Goal: Task Accomplishment & Management: Complete application form

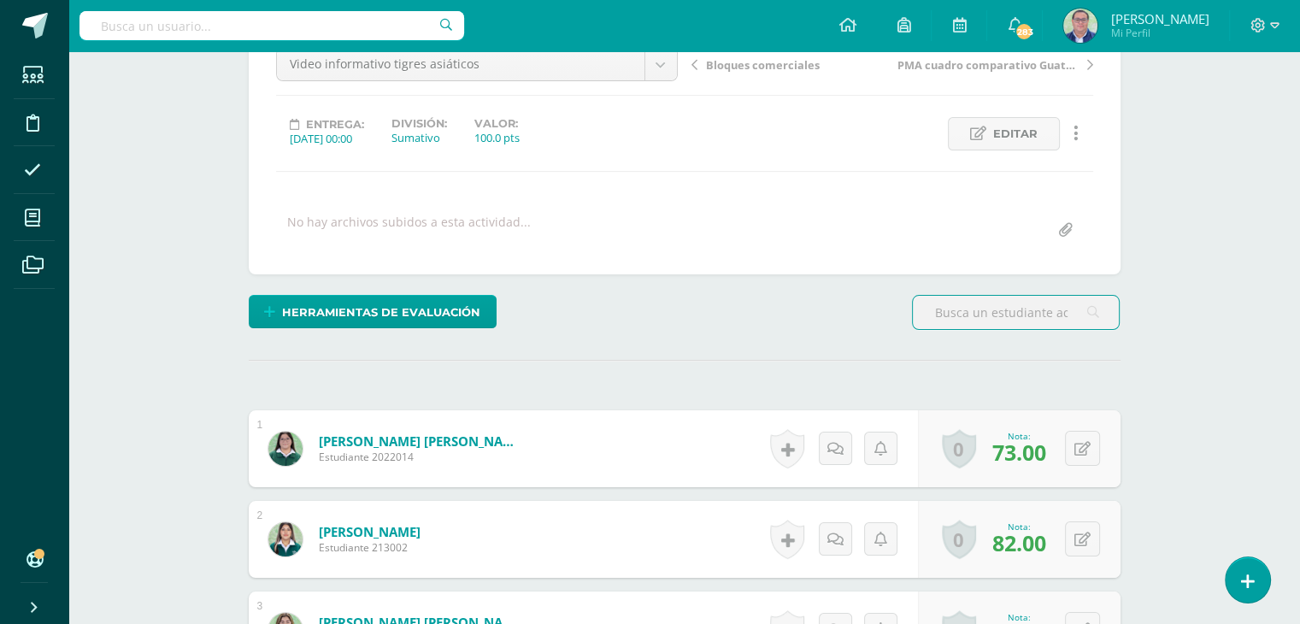
scroll to position [257, 0]
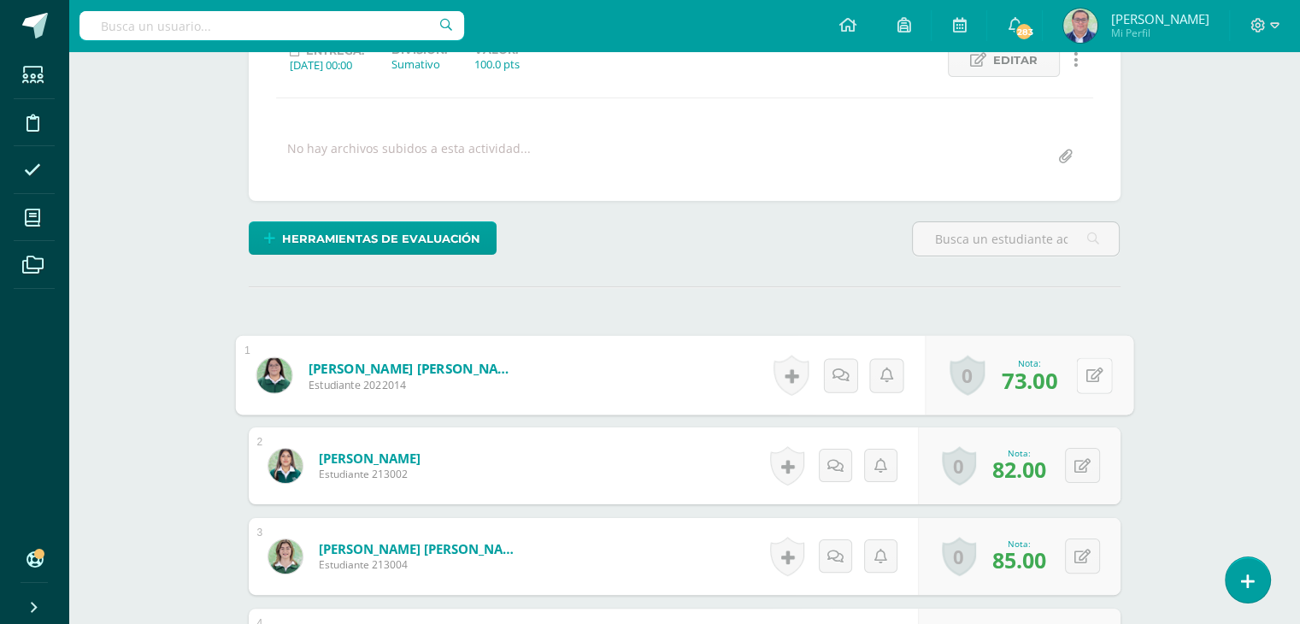
click at [1075, 371] on div "0 [GEOGRAPHIC_DATA] Logros obtenidos Aún no hay logros agregados Nota: 73.00" at bounding box center [1029, 376] width 209 height 80
click at [1093, 378] on icon at bounding box center [1094, 375] width 17 height 15
click at [1046, 382] on icon at bounding box center [1048, 381] width 15 height 15
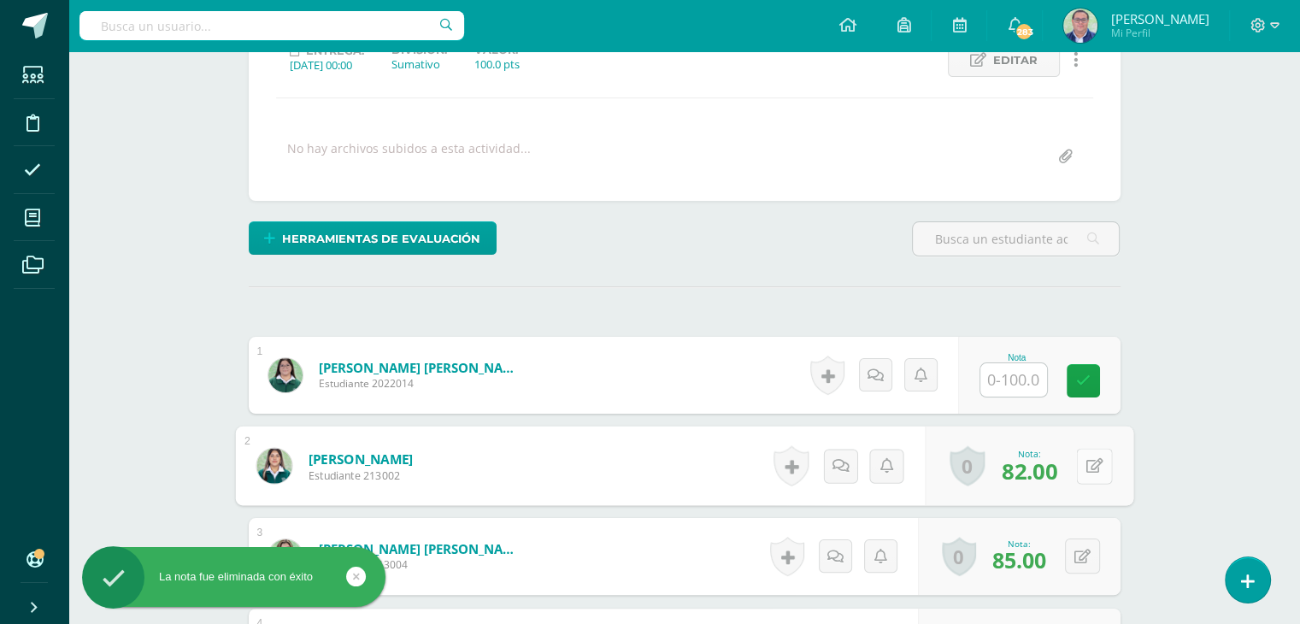
click at [1080, 462] on button at bounding box center [1094, 466] width 36 height 36
click at [1048, 467] on icon at bounding box center [1048, 471] width 15 height 15
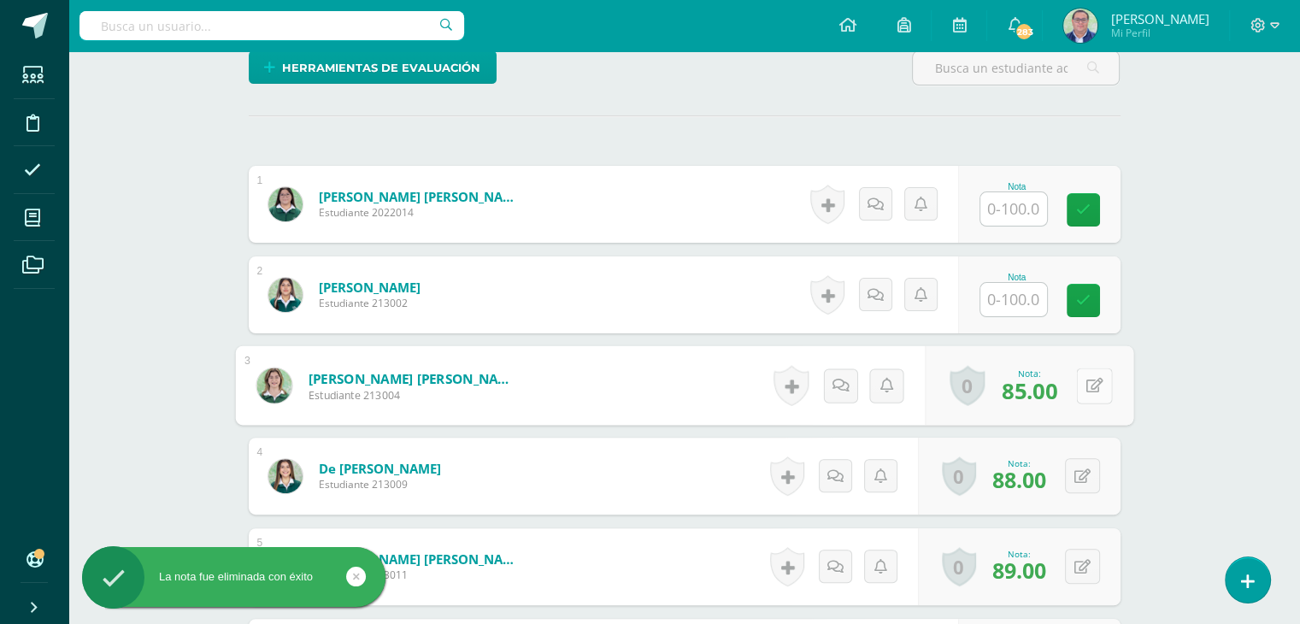
click at [1076, 388] on button at bounding box center [1094, 386] width 36 height 36
click at [1050, 393] on icon at bounding box center [1048, 391] width 15 height 15
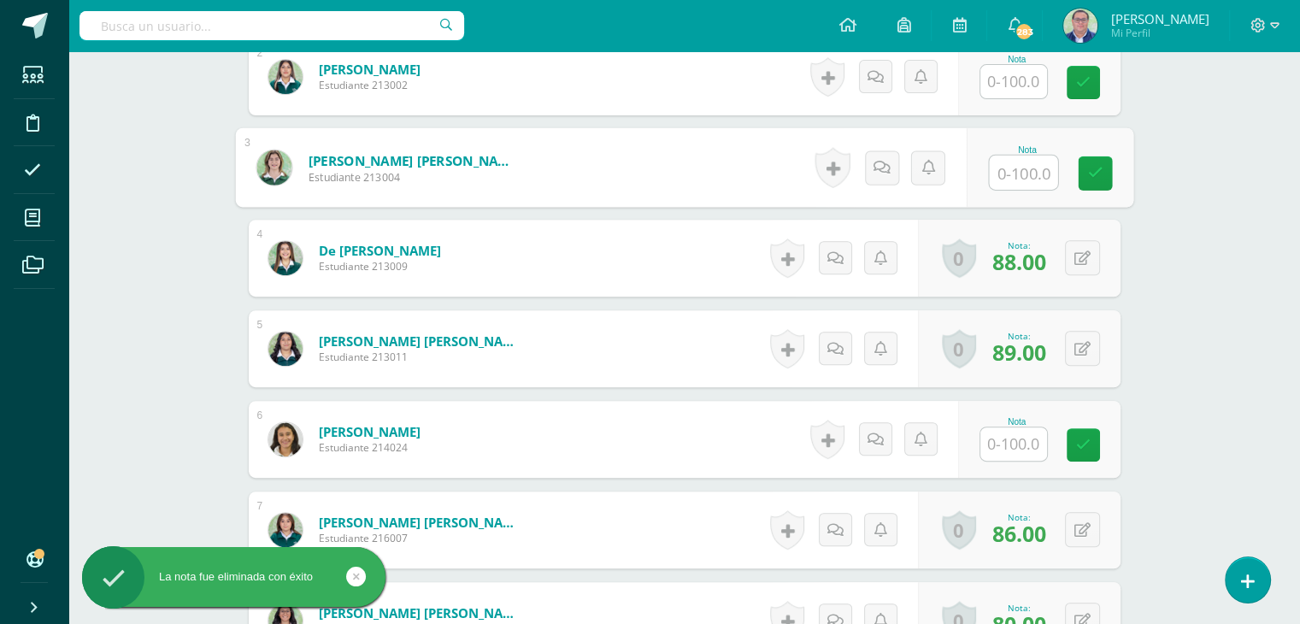
scroll to position [685, 0]
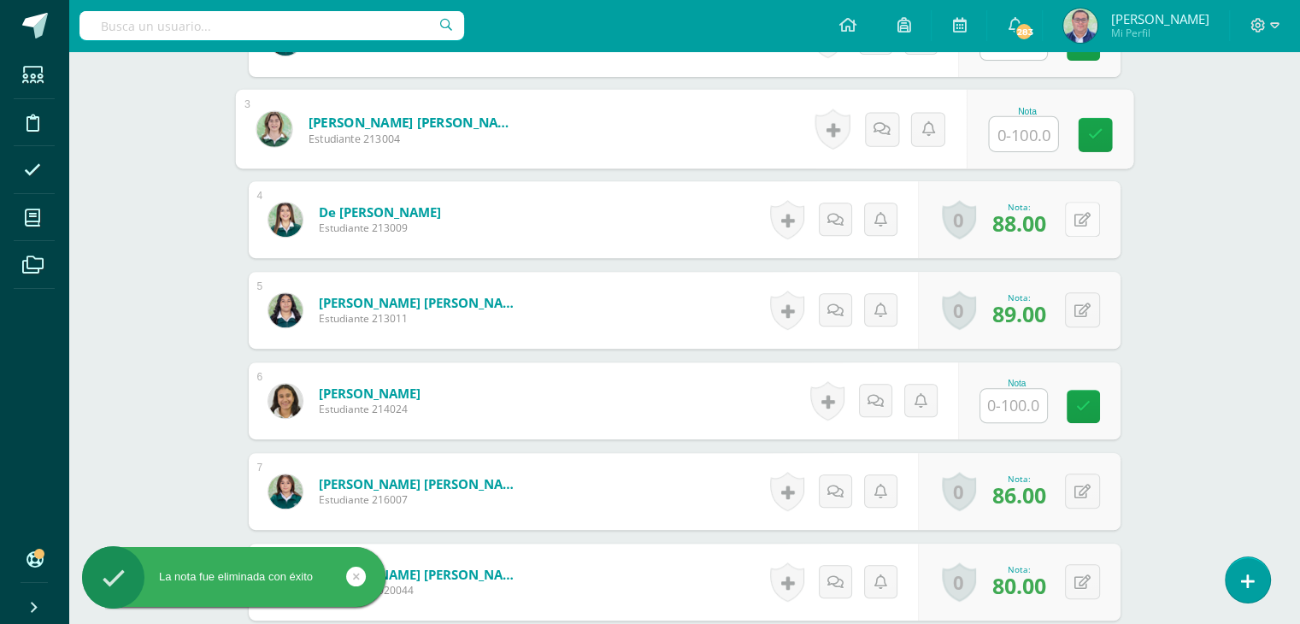
click at [1074, 227] on div "0 [GEOGRAPHIC_DATA] Logros obtenidos Aún no hay logros agregados Nota: 88.00" at bounding box center [1019, 219] width 203 height 77
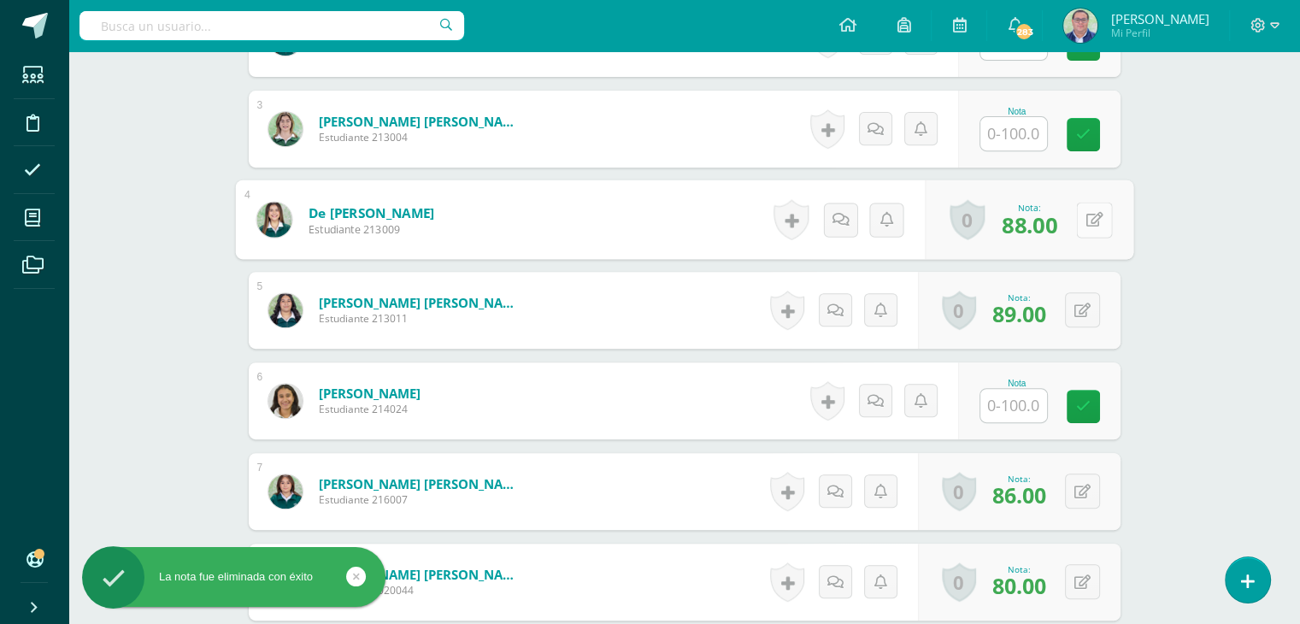
click at [1089, 220] on icon at bounding box center [1094, 219] width 17 height 15
click at [1057, 226] on link at bounding box center [1049, 226] width 34 height 34
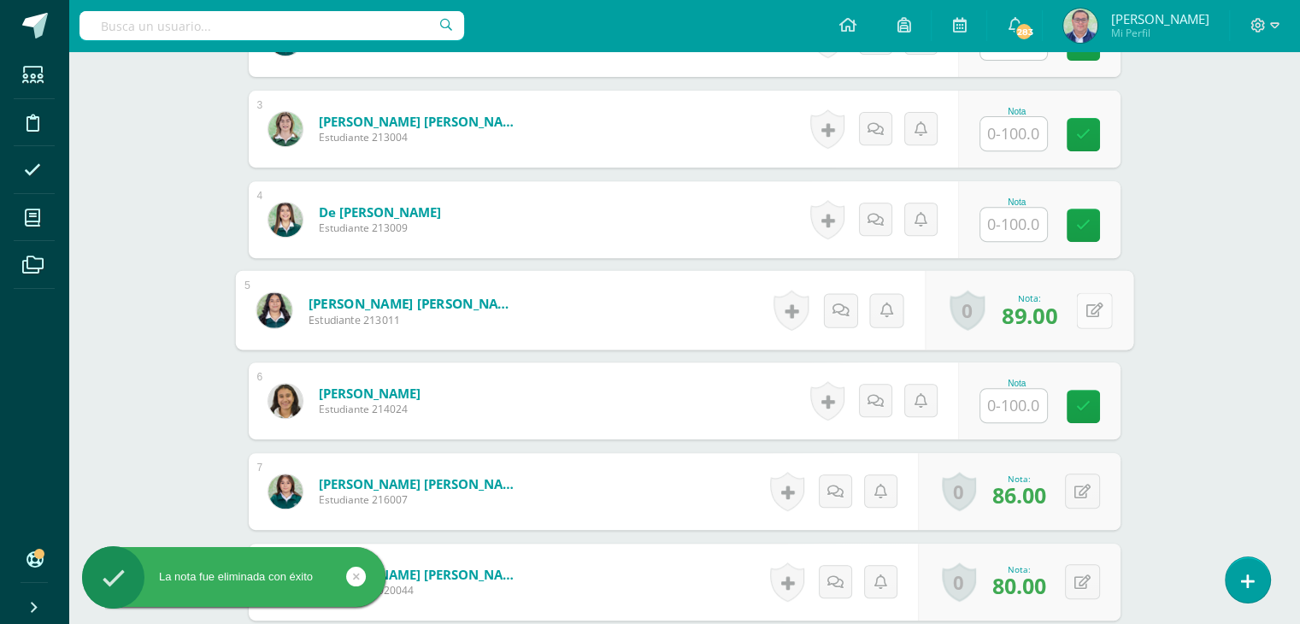
click at [1083, 312] on button at bounding box center [1094, 310] width 36 height 36
click at [1046, 322] on link at bounding box center [1049, 316] width 34 height 34
click at [1075, 309] on div "0 [GEOGRAPHIC_DATA] Logros obtenidos Aún no hay logros agregados Nota: 89.00" at bounding box center [1019, 310] width 203 height 77
click at [1091, 310] on icon at bounding box center [1094, 310] width 17 height 15
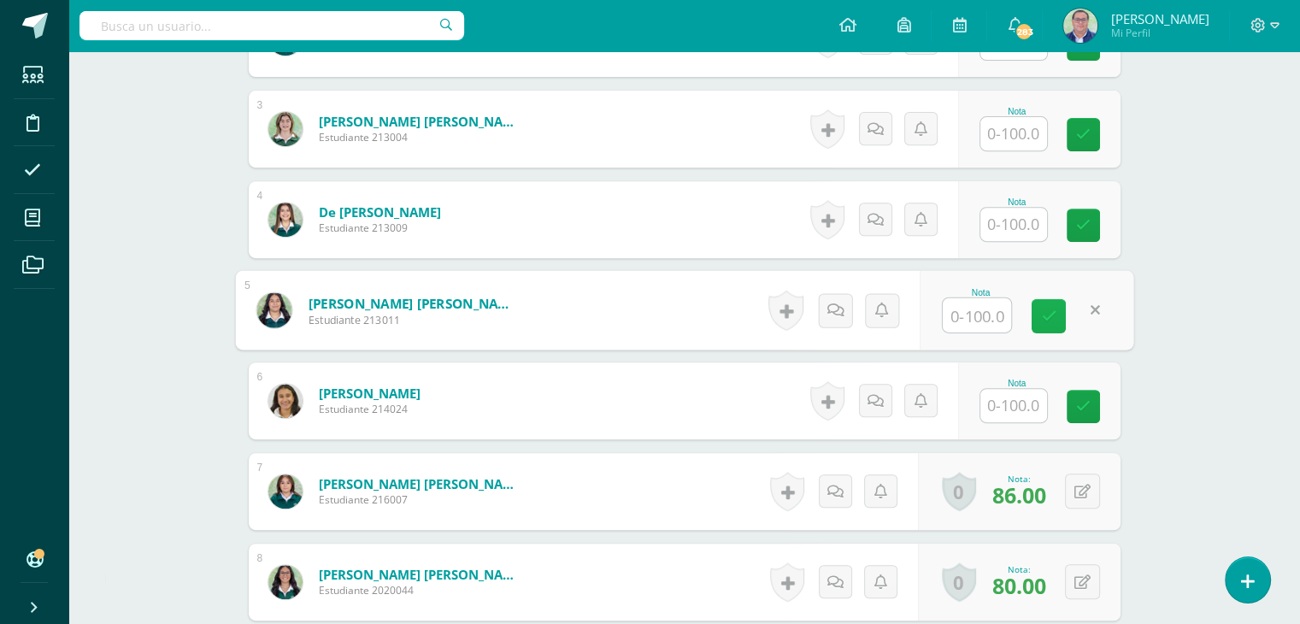
click at [1051, 321] on icon at bounding box center [1048, 316] width 15 height 15
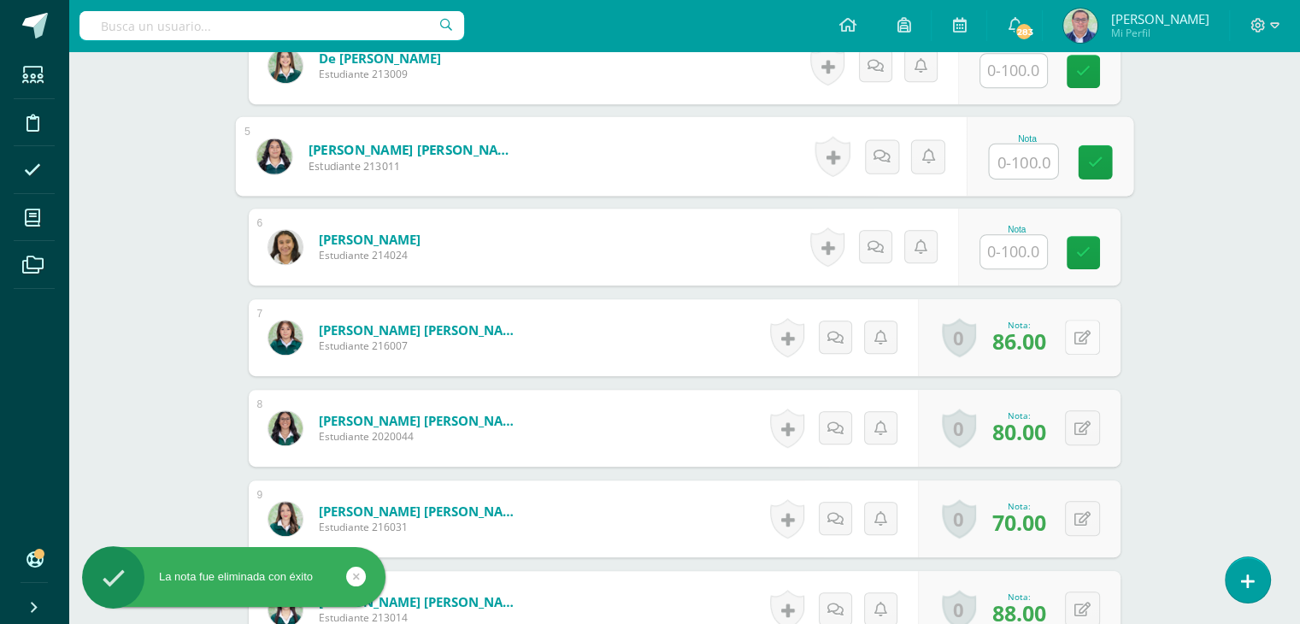
scroll to position [856, 0]
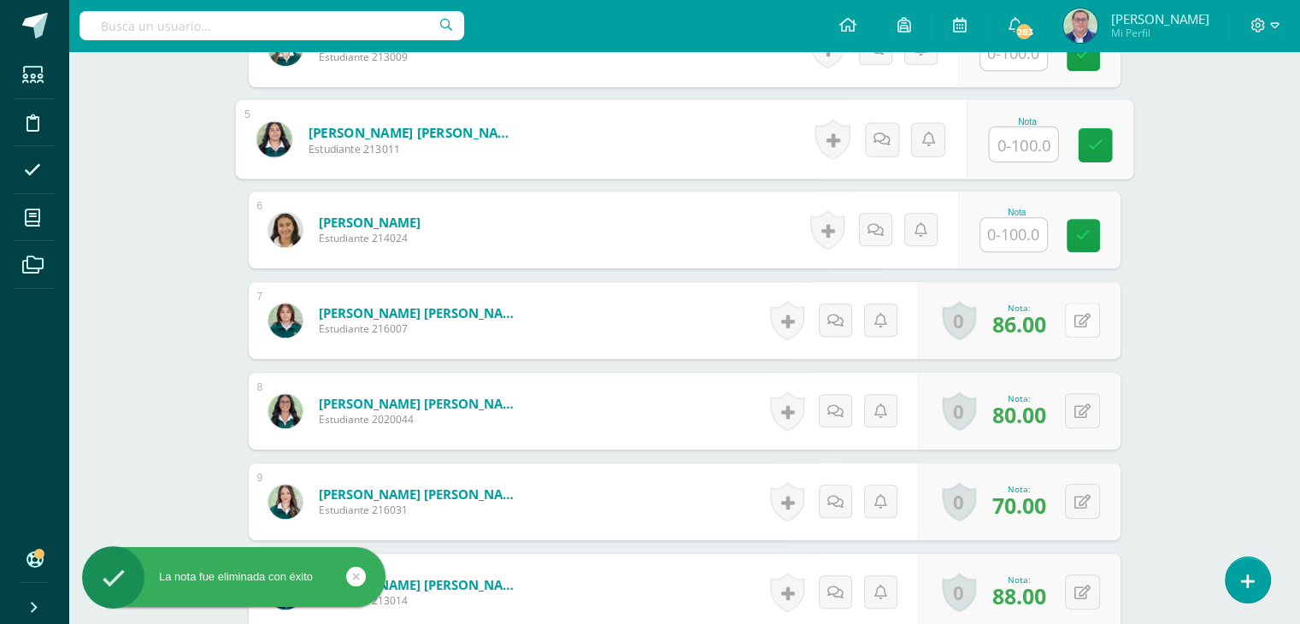
click at [1087, 314] on icon at bounding box center [1083, 321] width 16 height 15
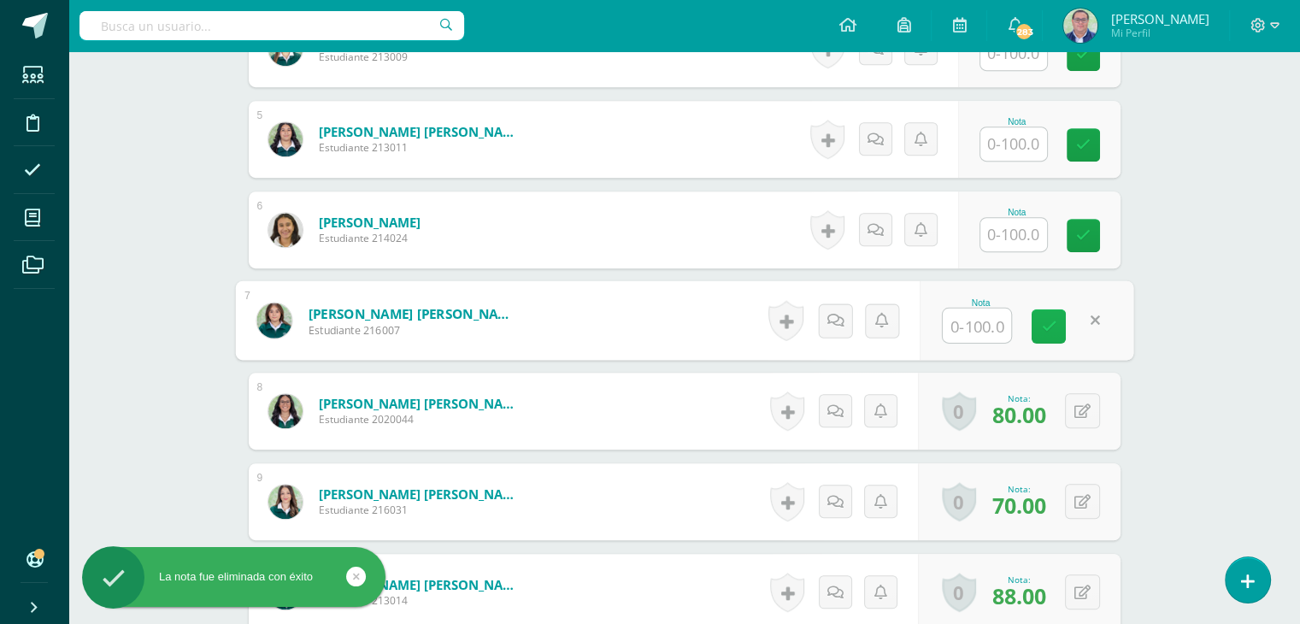
click at [1046, 321] on icon at bounding box center [1048, 326] width 15 height 15
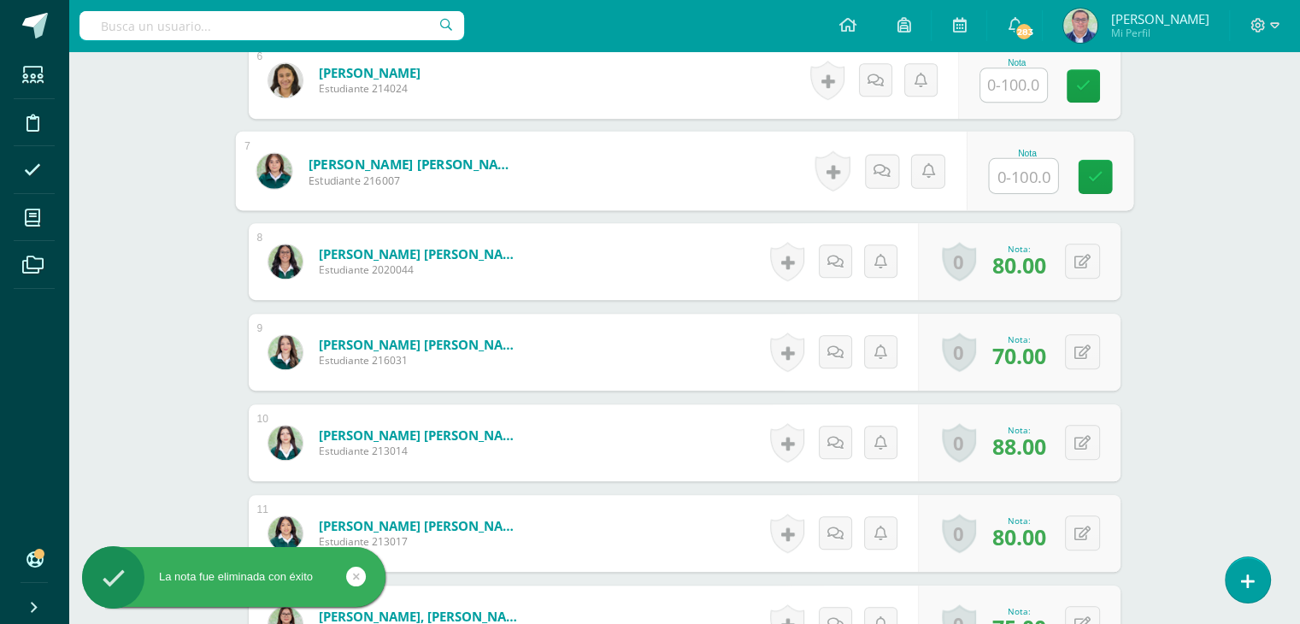
scroll to position [1027, 0]
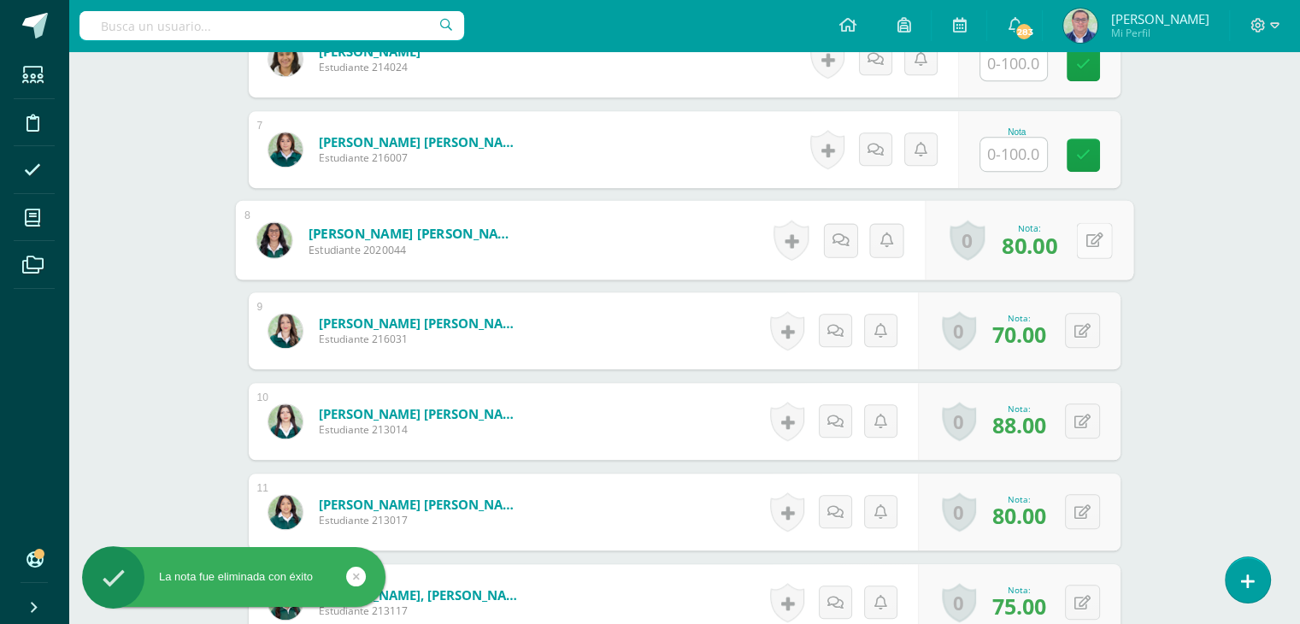
click at [1080, 244] on button at bounding box center [1094, 240] width 36 height 36
click at [1047, 240] on icon at bounding box center [1048, 246] width 15 height 15
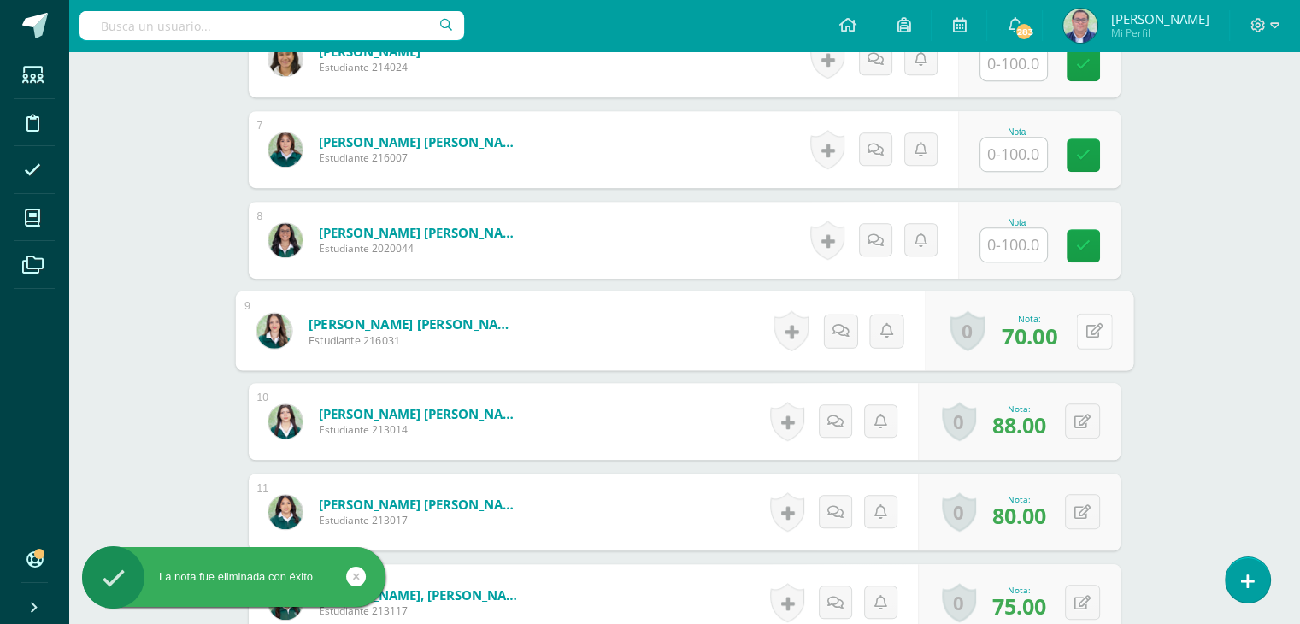
click at [1080, 328] on button at bounding box center [1094, 331] width 36 height 36
click at [1053, 335] on icon at bounding box center [1048, 336] width 15 height 15
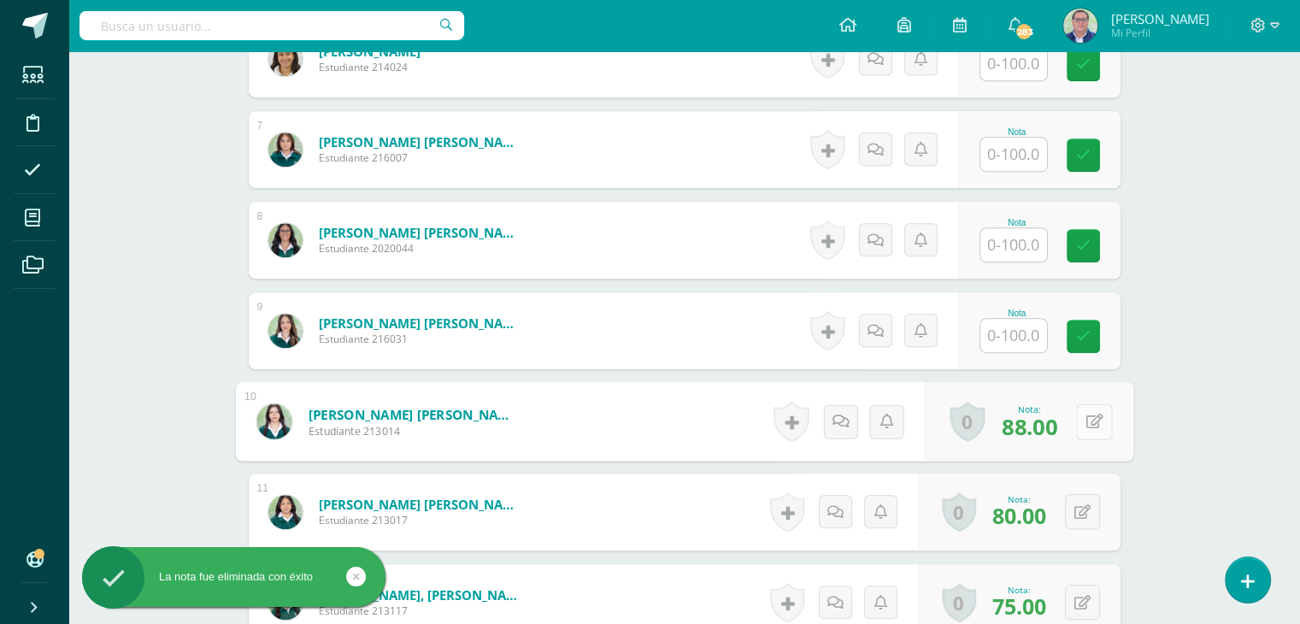
click at [1082, 421] on button at bounding box center [1094, 422] width 36 height 36
click at [1059, 423] on link at bounding box center [1049, 427] width 34 height 34
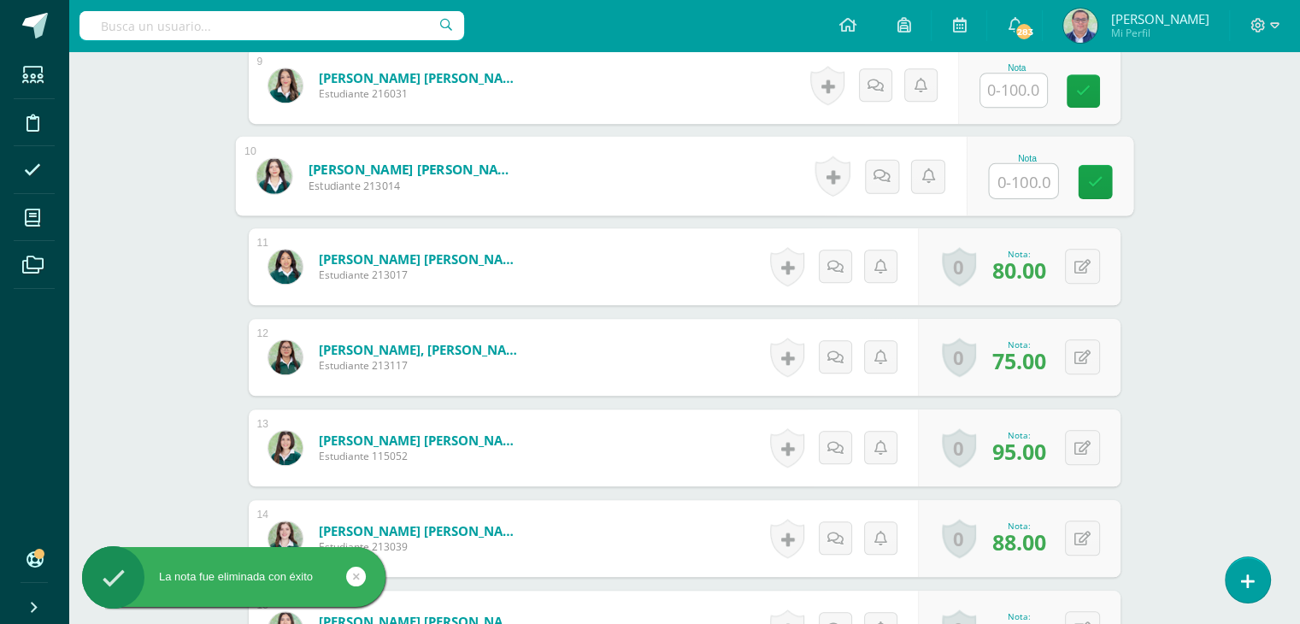
scroll to position [1283, 0]
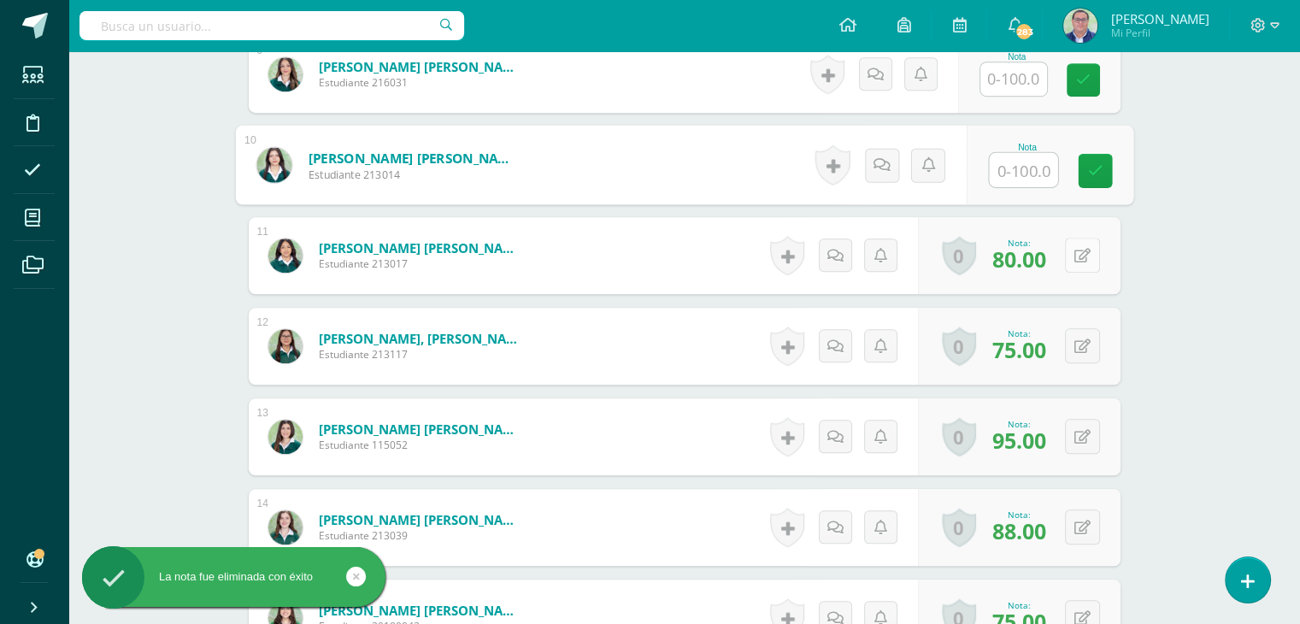
click at [1081, 241] on button at bounding box center [1082, 255] width 35 height 35
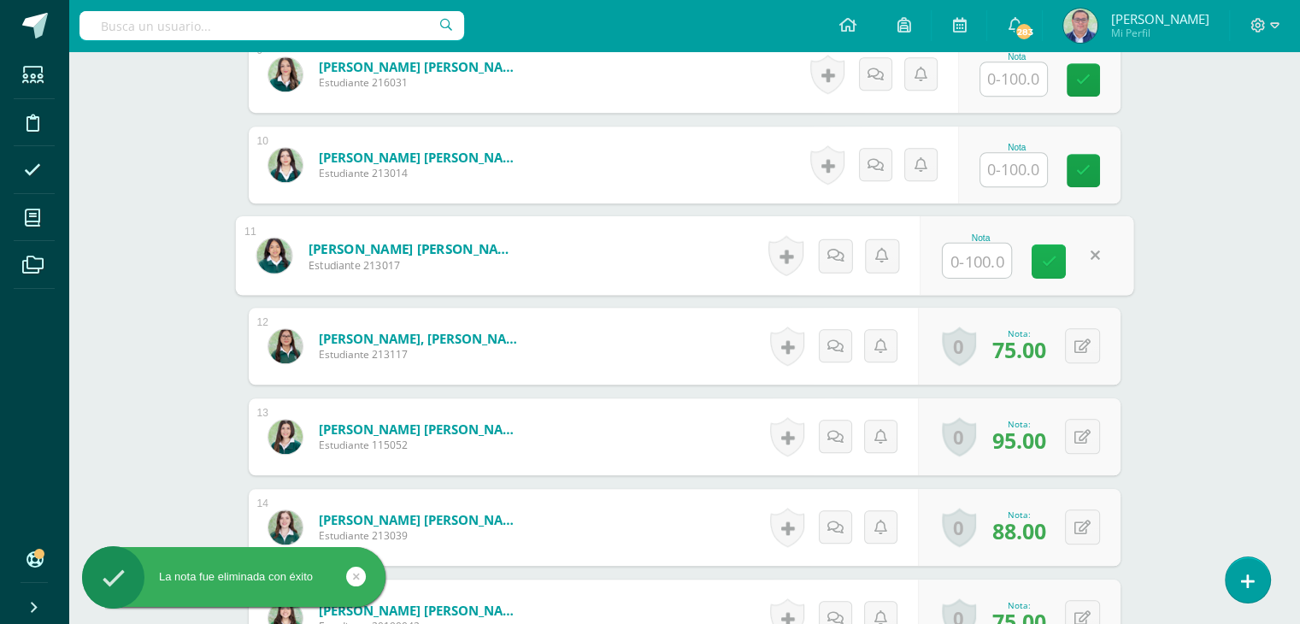
click at [1057, 264] on link at bounding box center [1049, 261] width 34 height 34
click at [1087, 346] on icon at bounding box center [1083, 346] width 16 height 15
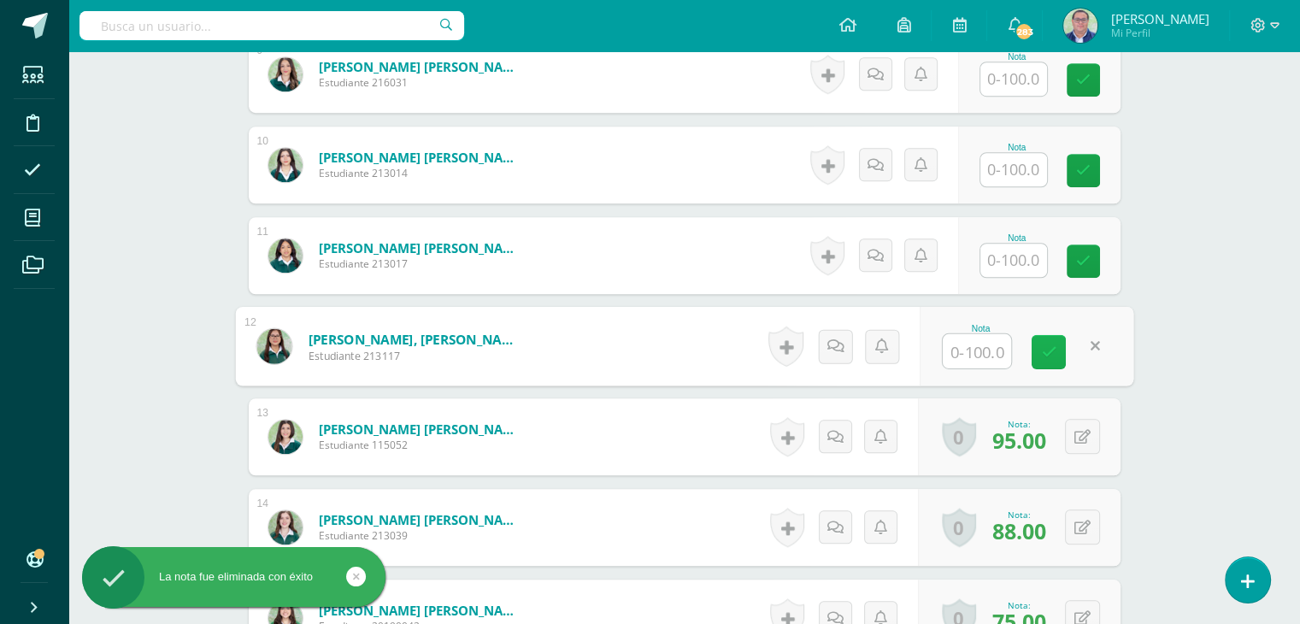
click at [1062, 353] on link at bounding box center [1049, 352] width 34 height 34
click at [1086, 436] on icon at bounding box center [1083, 437] width 16 height 15
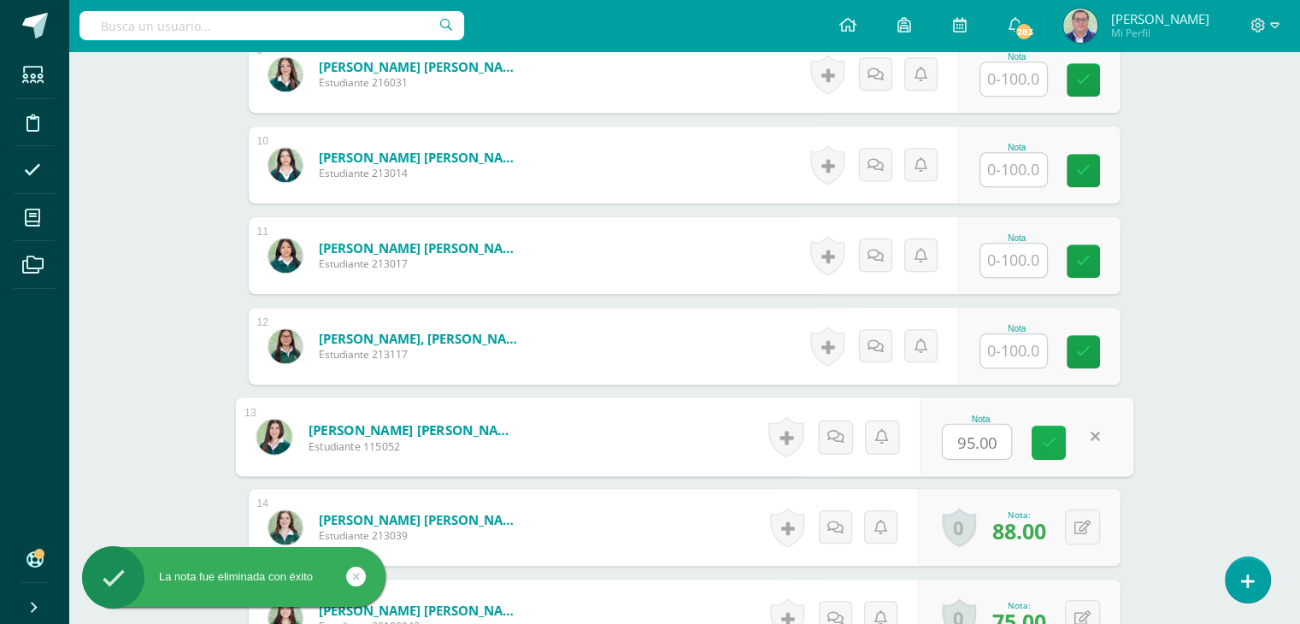
click at [1048, 438] on icon at bounding box center [1048, 442] width 15 height 15
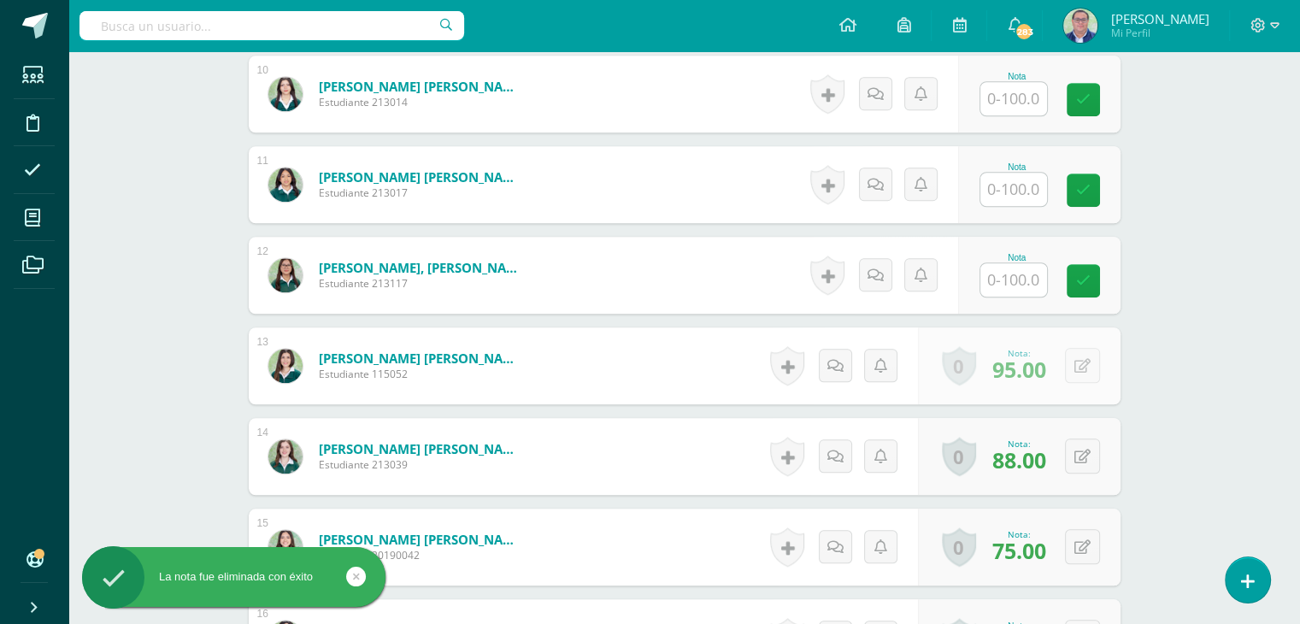
scroll to position [1454, 0]
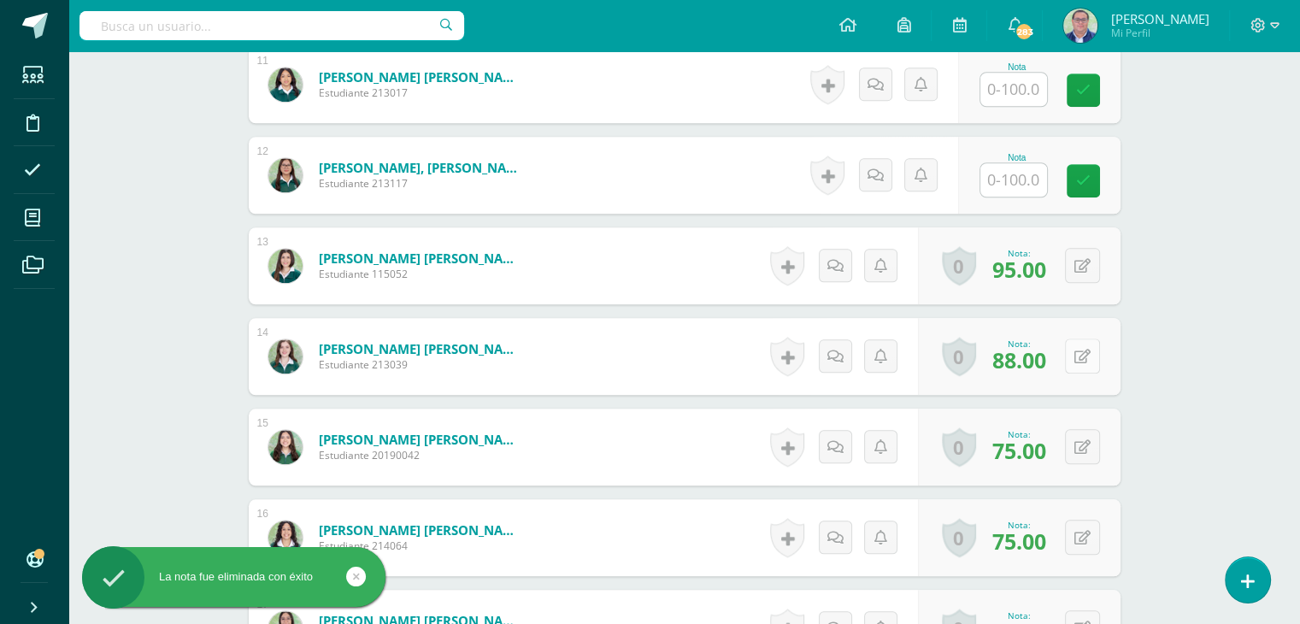
click at [1071, 345] on button at bounding box center [1082, 356] width 35 height 35
click at [1045, 356] on icon at bounding box center [1048, 362] width 15 height 15
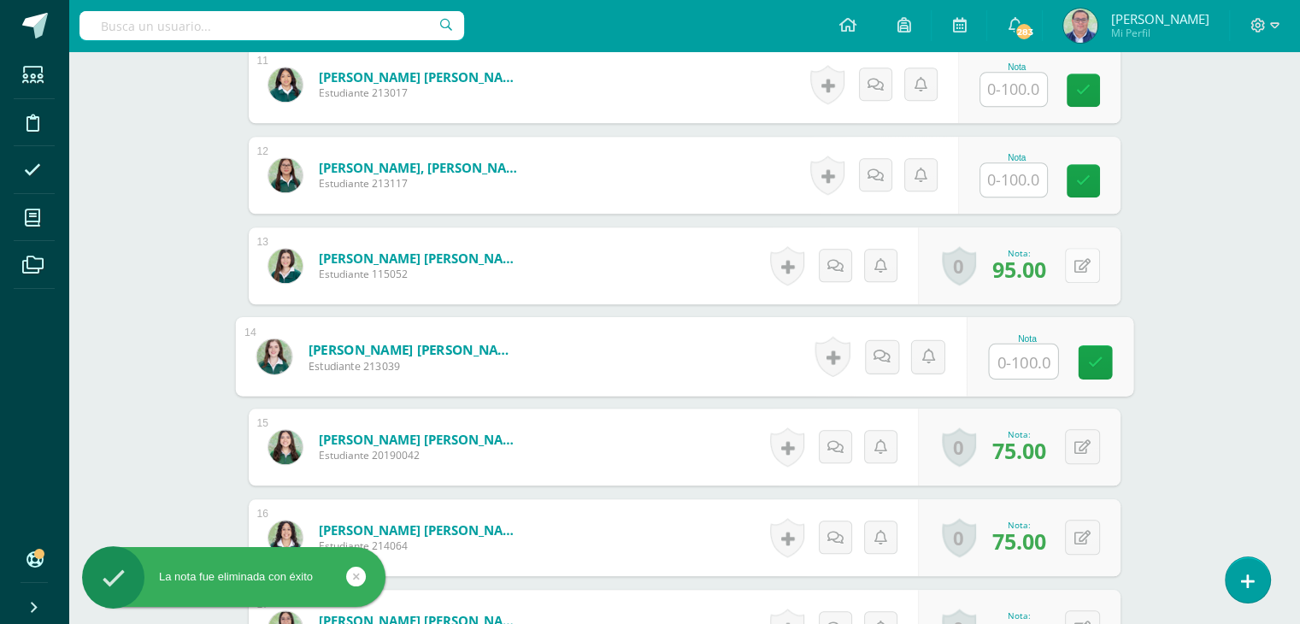
click at [1085, 268] on icon at bounding box center [1083, 266] width 16 height 15
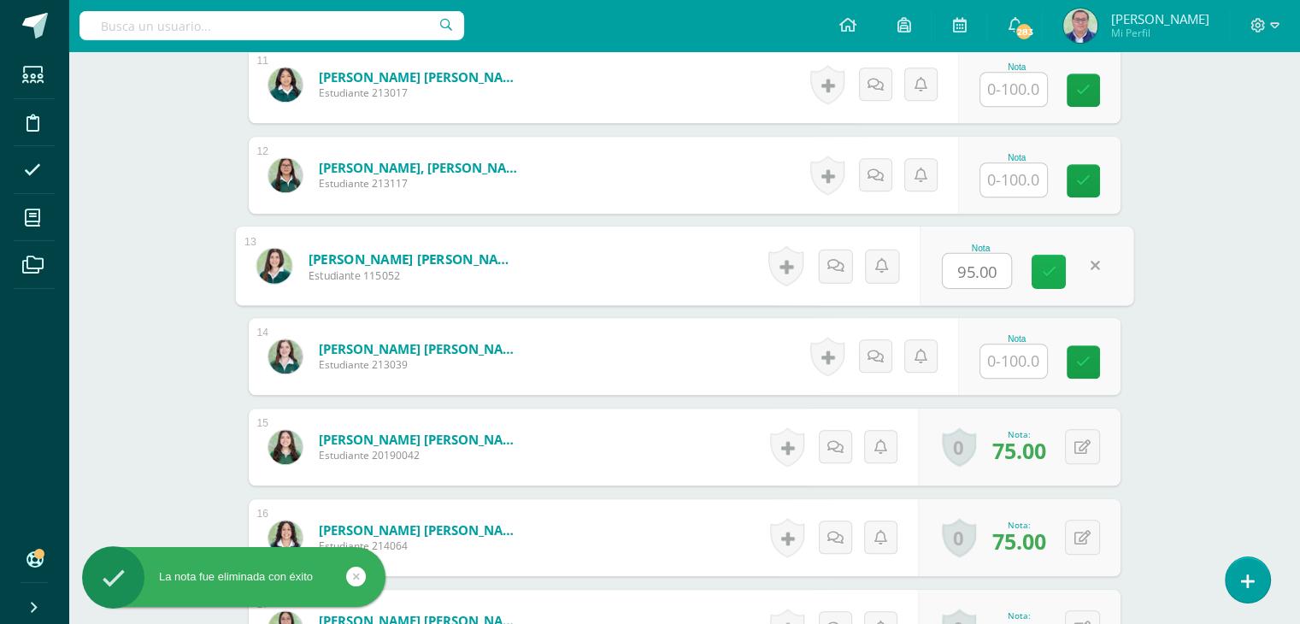
click at [1053, 266] on icon at bounding box center [1048, 271] width 15 height 15
click at [1076, 262] on button at bounding box center [1094, 266] width 36 height 36
drag, startPoint x: 1075, startPoint y: 262, endPoint x: 1046, endPoint y: 268, distance: 29.7
click at [1046, 268] on div "Nota" at bounding box center [1017, 265] width 208 height 77
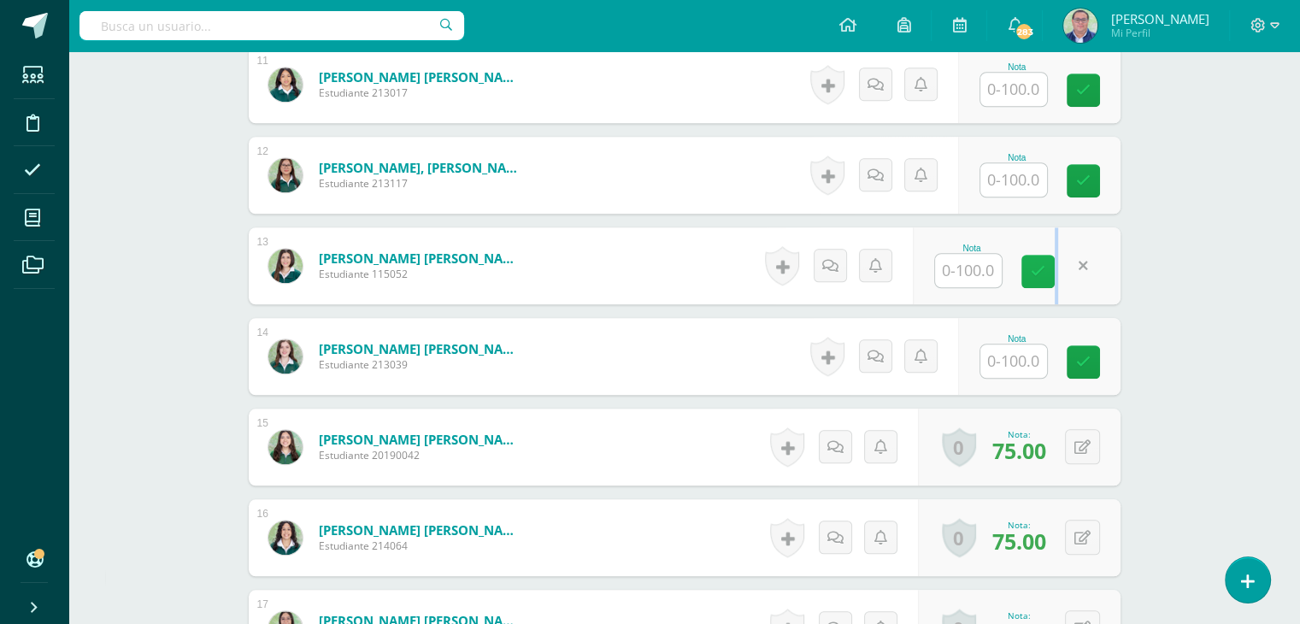
click at [1044, 274] on icon at bounding box center [1038, 271] width 15 height 15
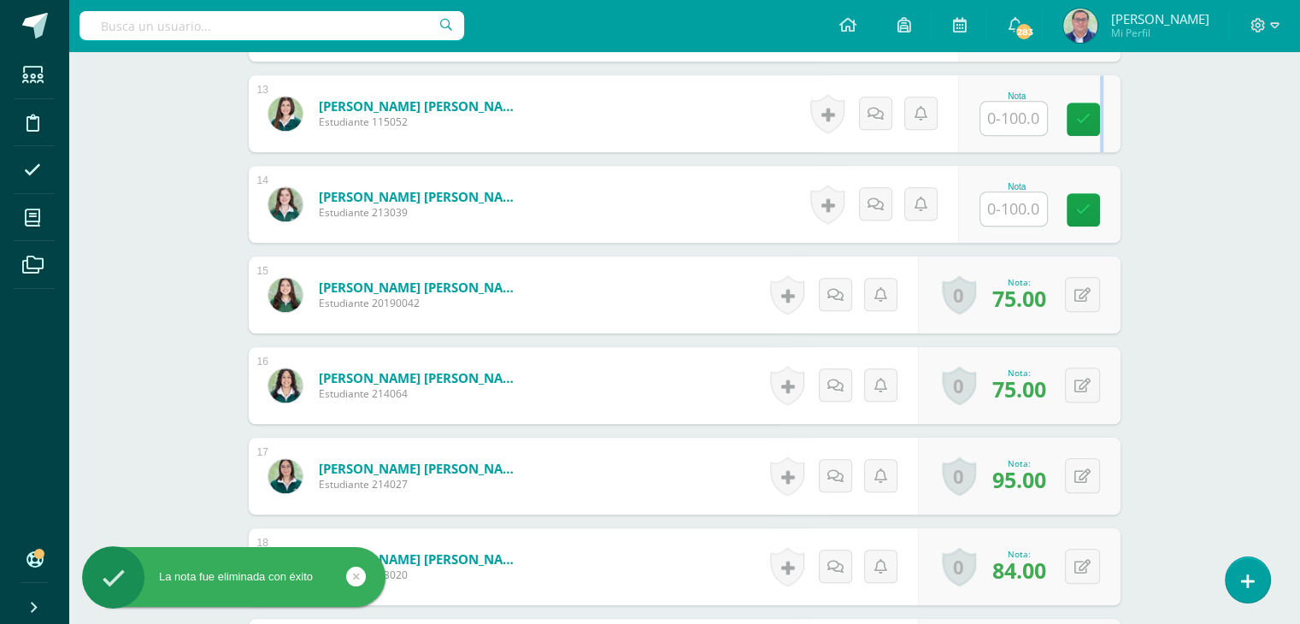
scroll to position [1625, 0]
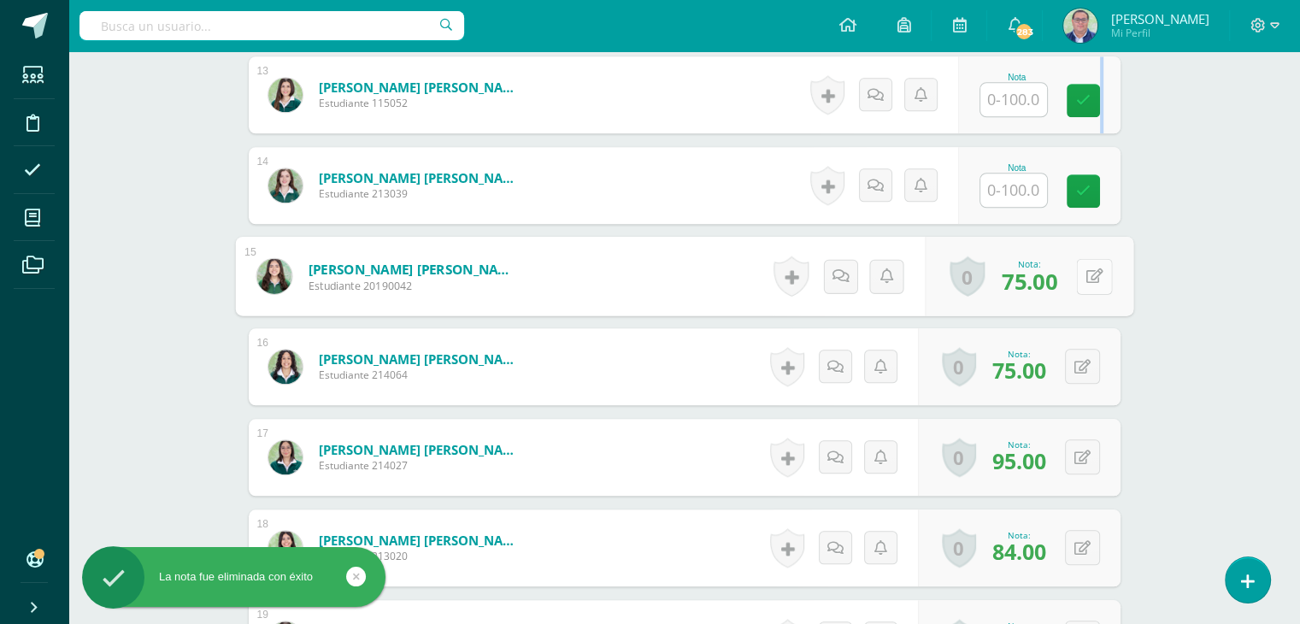
click at [1081, 276] on button at bounding box center [1094, 276] width 36 height 36
click at [1053, 286] on icon at bounding box center [1048, 281] width 15 height 15
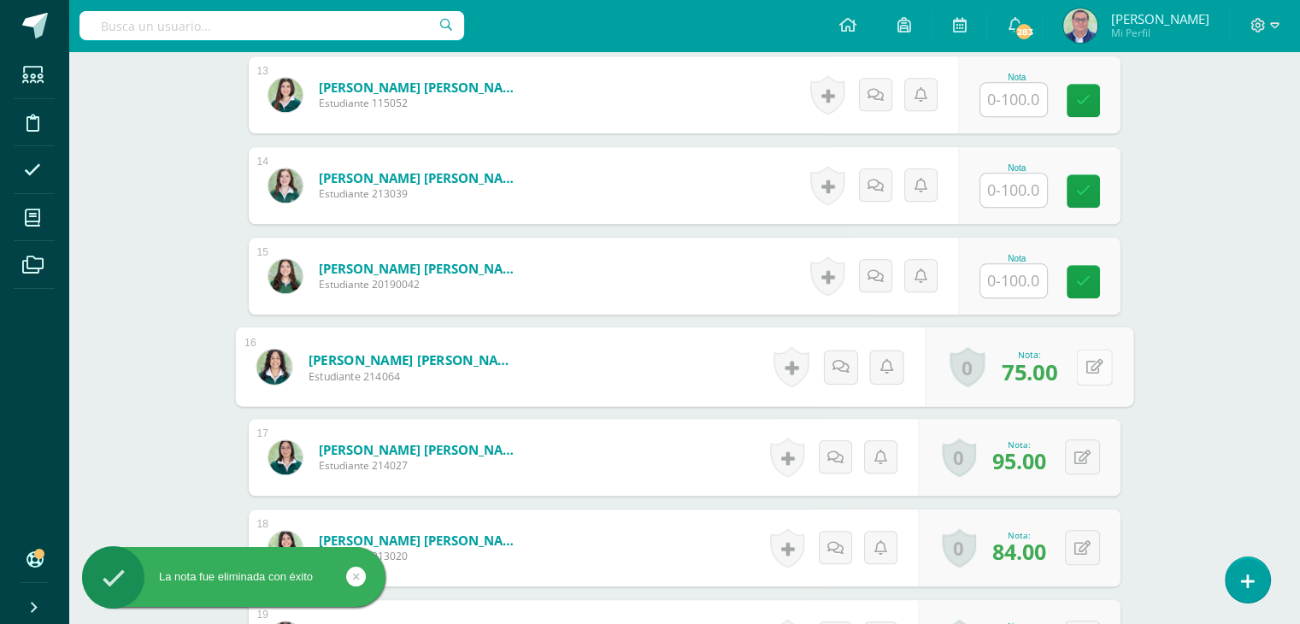
click at [1084, 366] on button at bounding box center [1094, 367] width 36 height 36
click at [1058, 367] on link at bounding box center [1049, 373] width 34 height 34
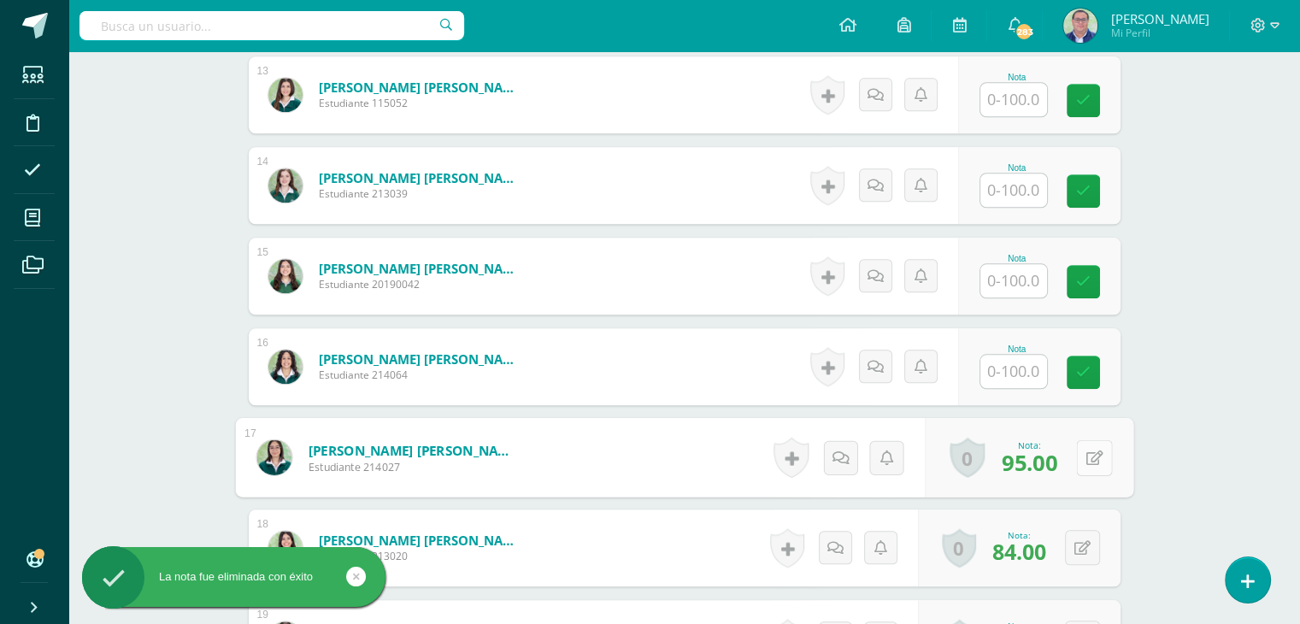
click at [1082, 451] on button at bounding box center [1094, 457] width 36 height 36
click at [1059, 462] on link at bounding box center [1049, 463] width 34 height 34
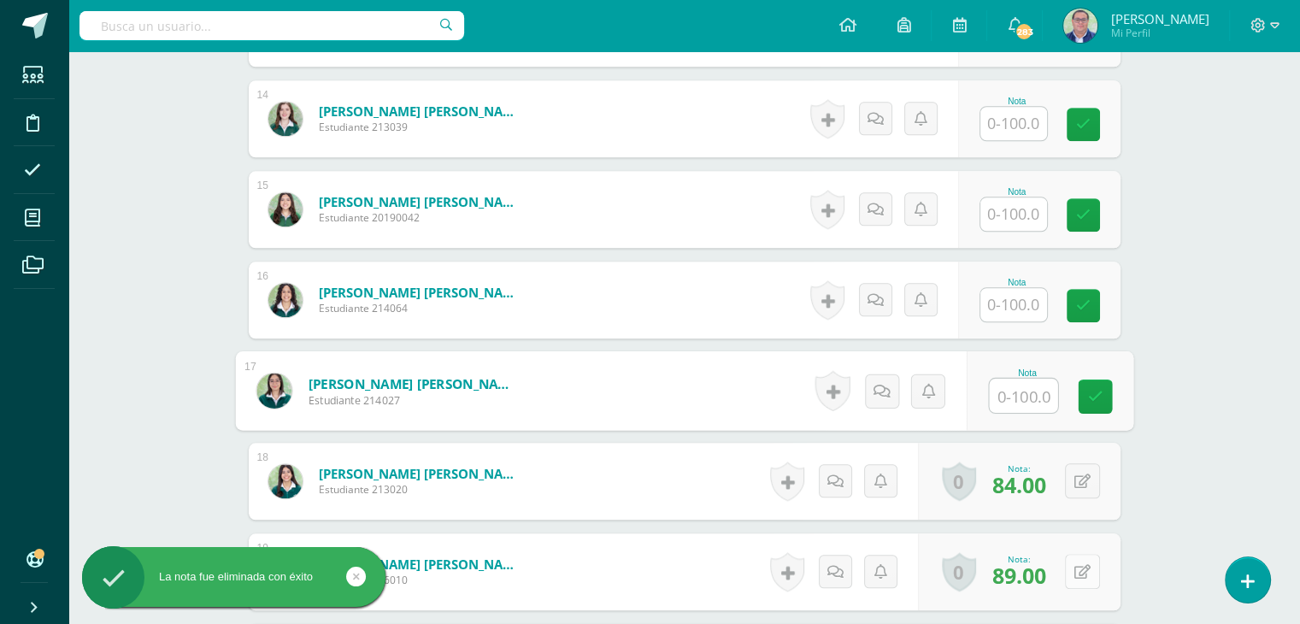
scroll to position [1796, 0]
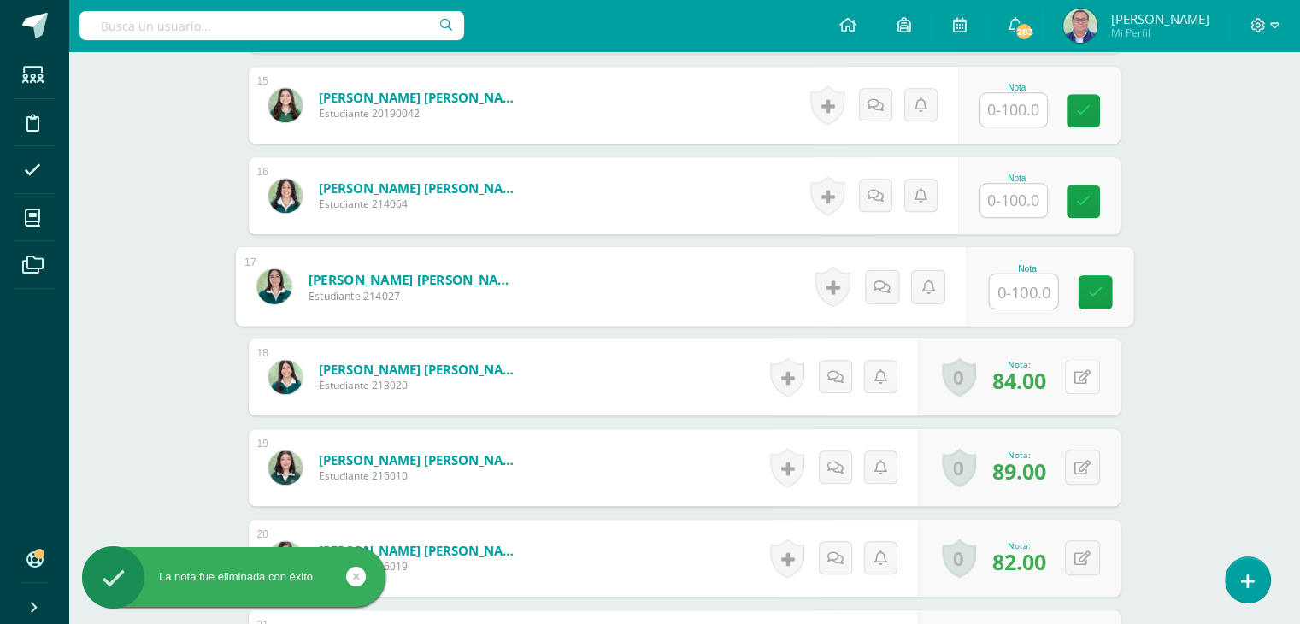
click at [1090, 378] on icon at bounding box center [1083, 377] width 16 height 15
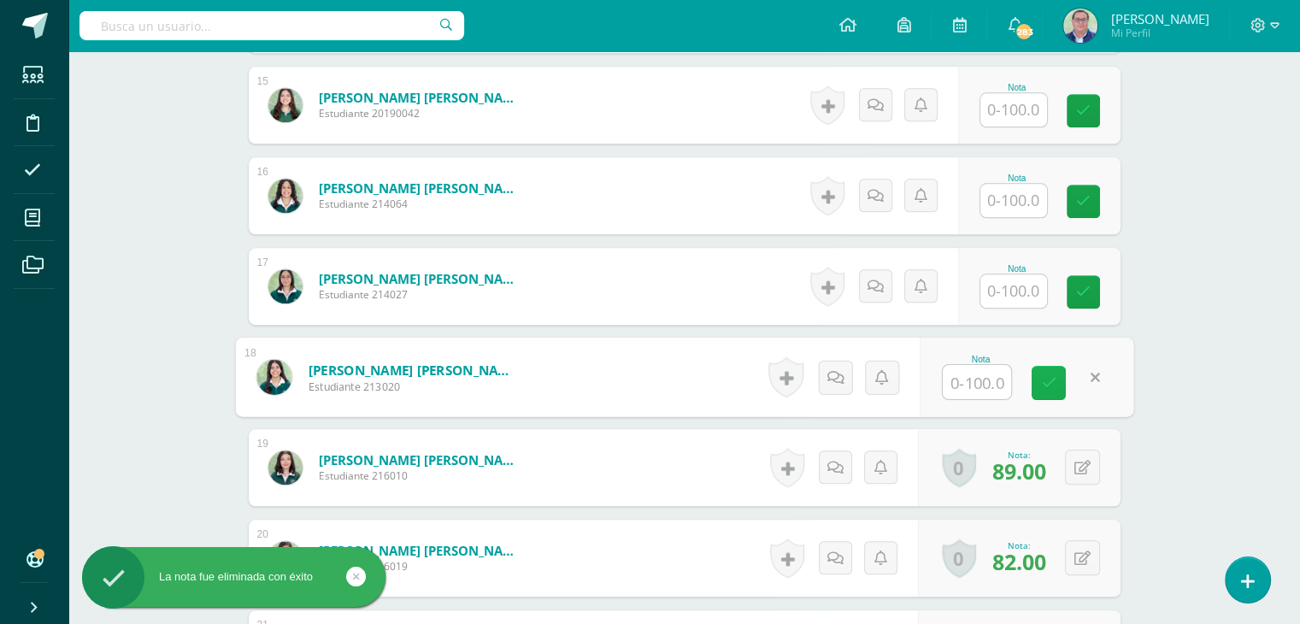
click at [1046, 390] on link at bounding box center [1049, 383] width 34 height 34
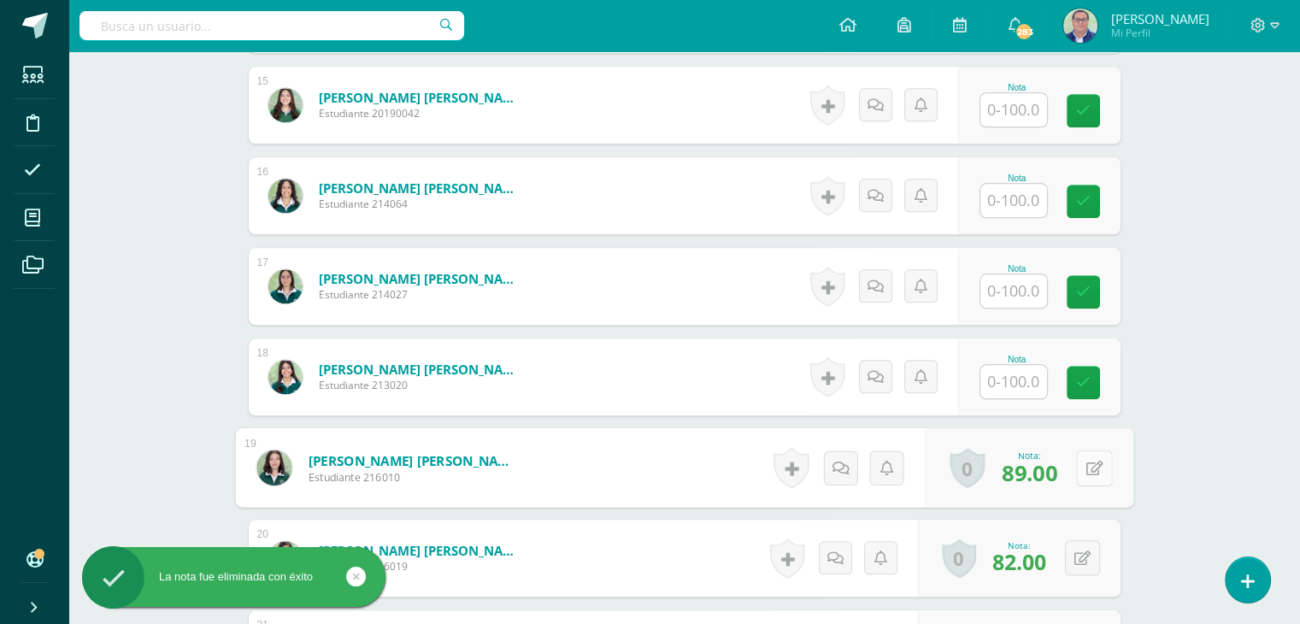
click at [1087, 461] on icon at bounding box center [1094, 467] width 17 height 15
click at [1060, 473] on link at bounding box center [1049, 474] width 34 height 34
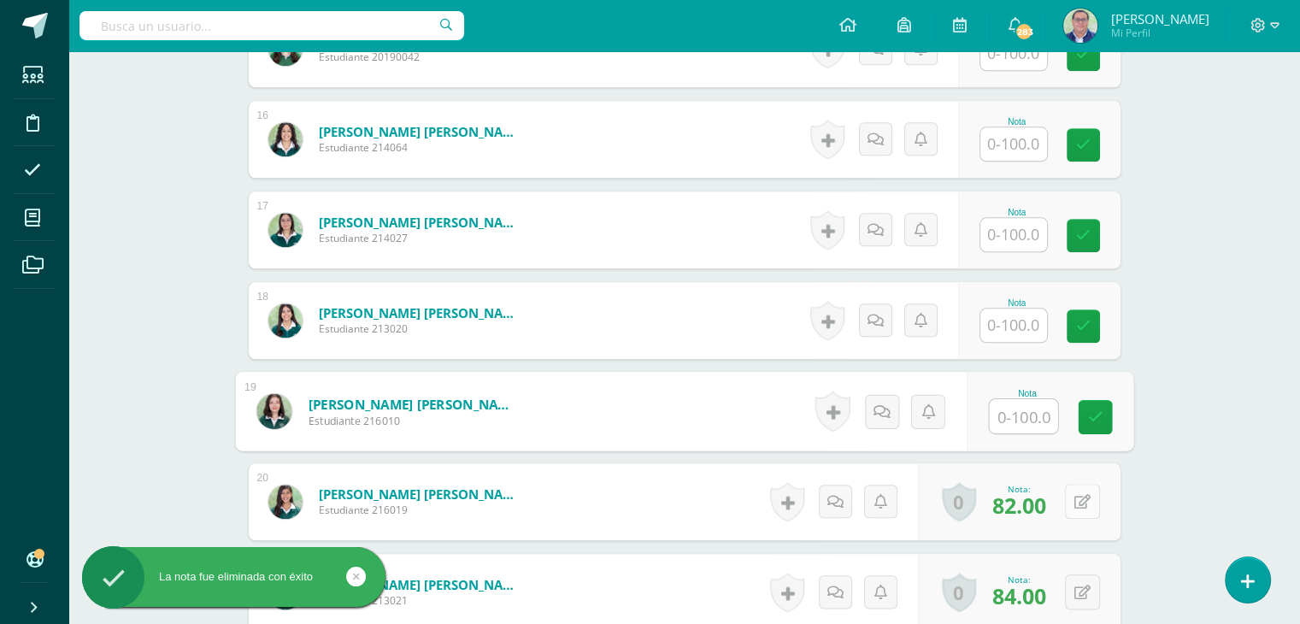
scroll to position [1882, 0]
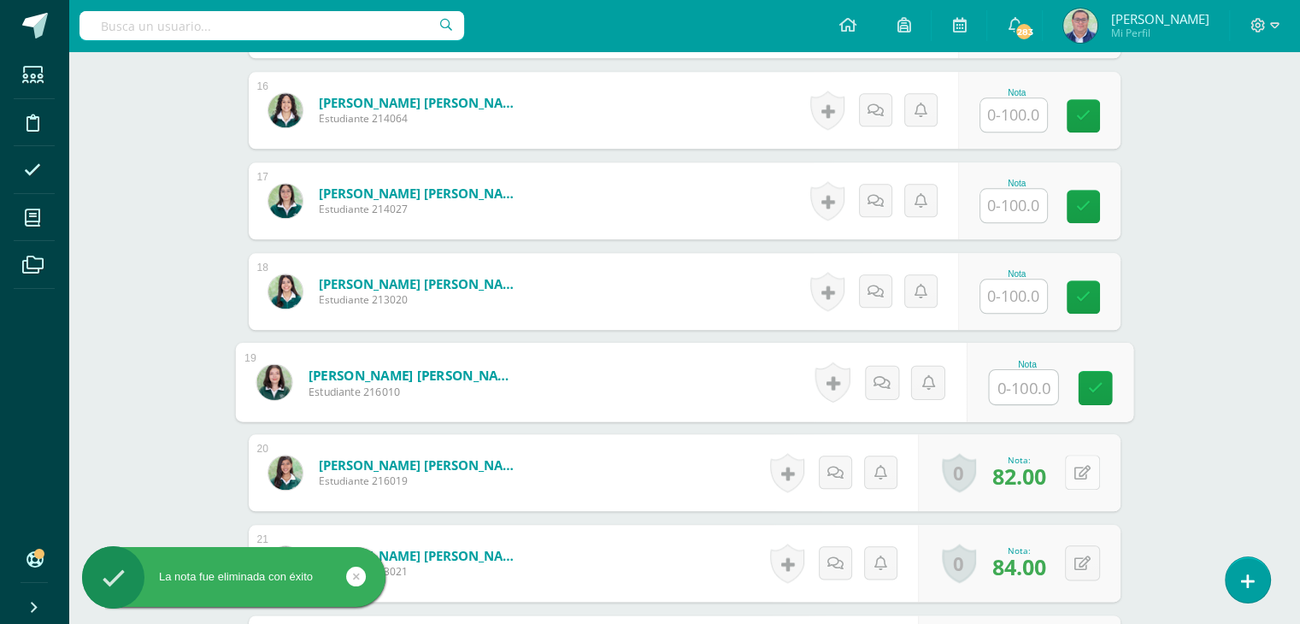
click at [1087, 483] on button at bounding box center [1082, 472] width 35 height 35
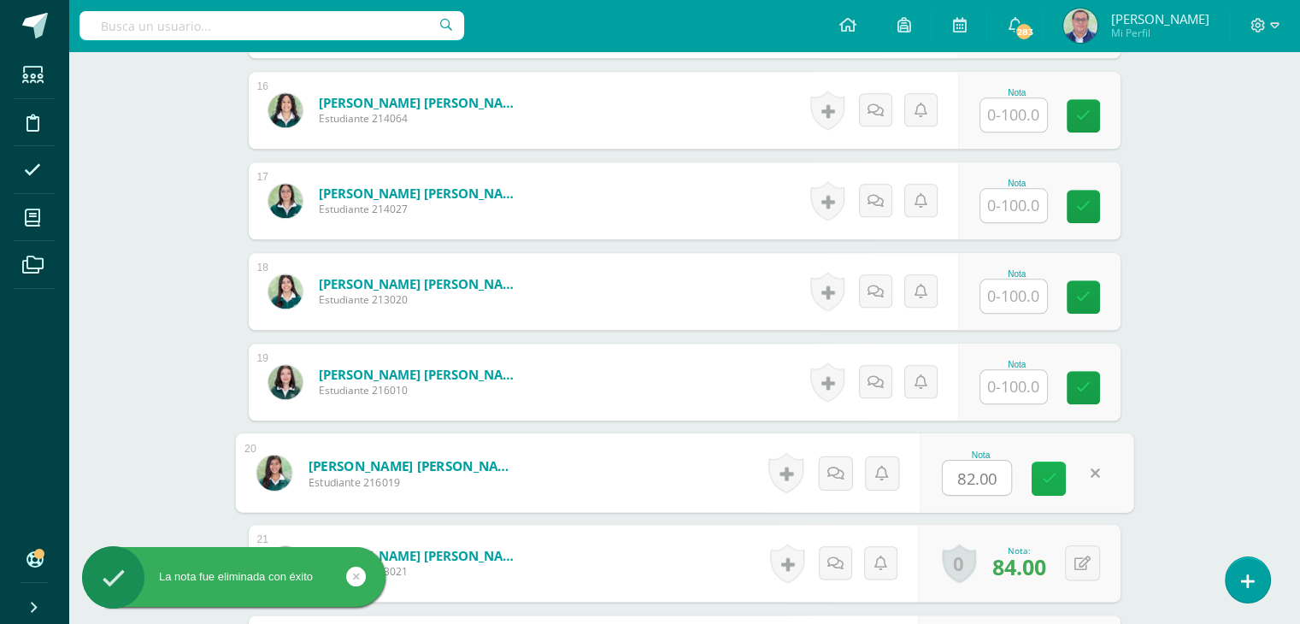
click at [1054, 477] on link at bounding box center [1049, 479] width 34 height 34
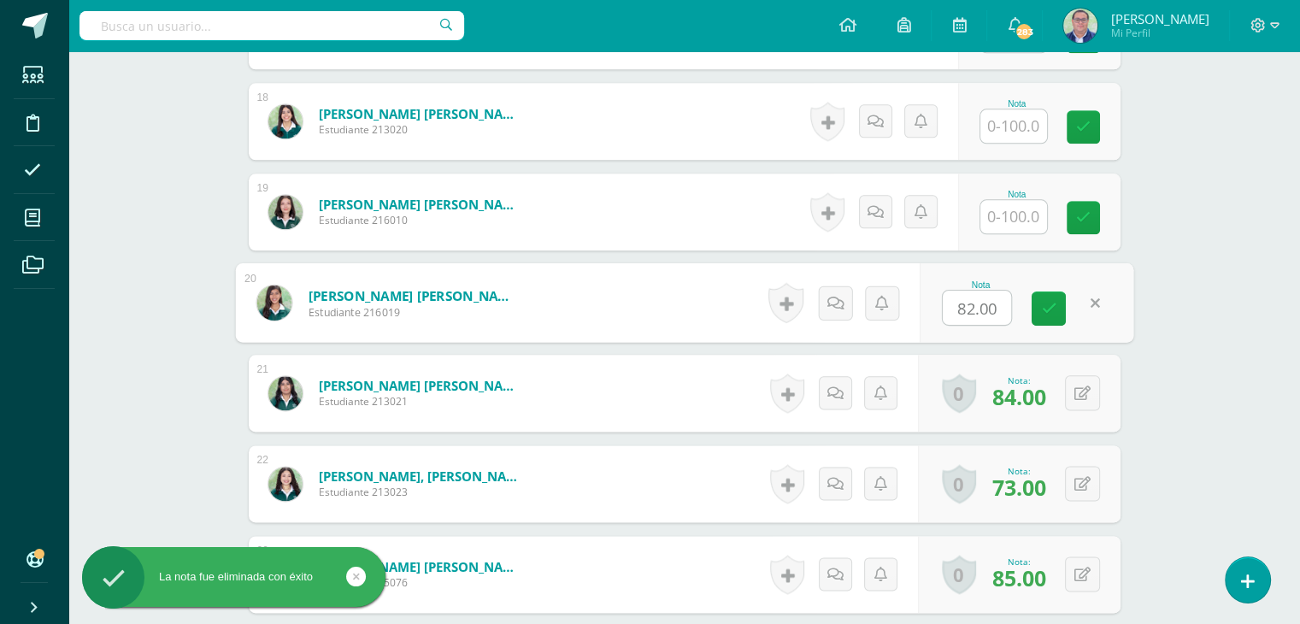
scroll to position [2053, 0]
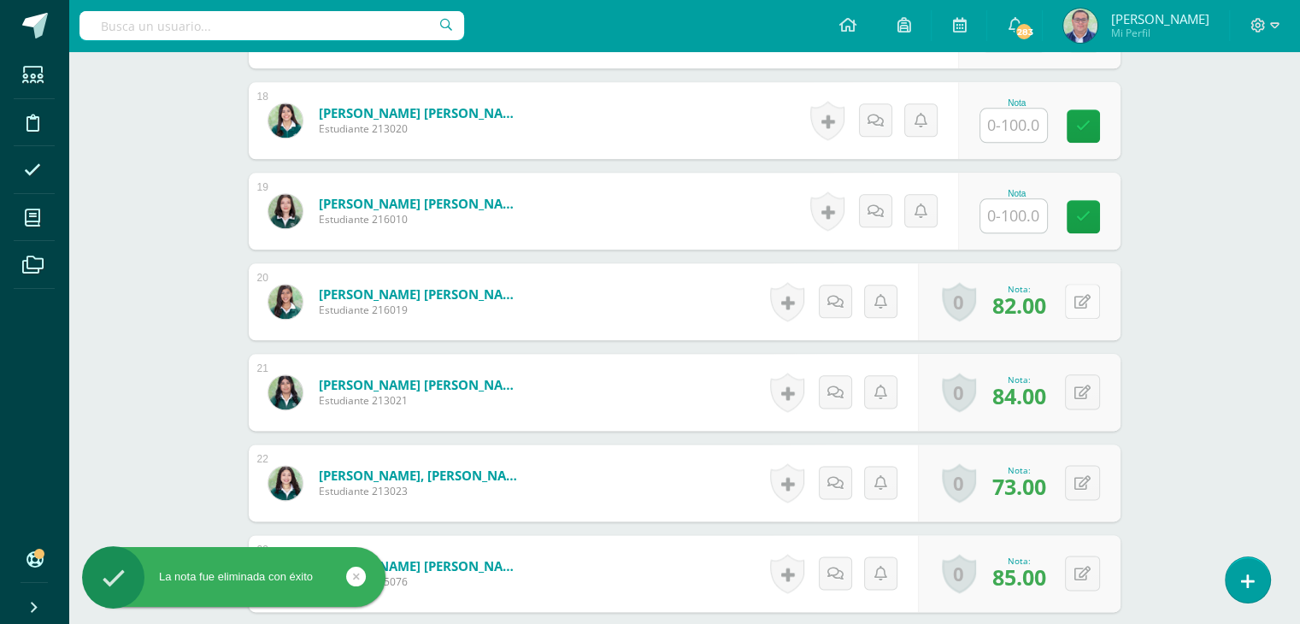
click at [1087, 286] on button at bounding box center [1082, 301] width 35 height 35
click at [1048, 312] on icon at bounding box center [1048, 307] width 15 height 15
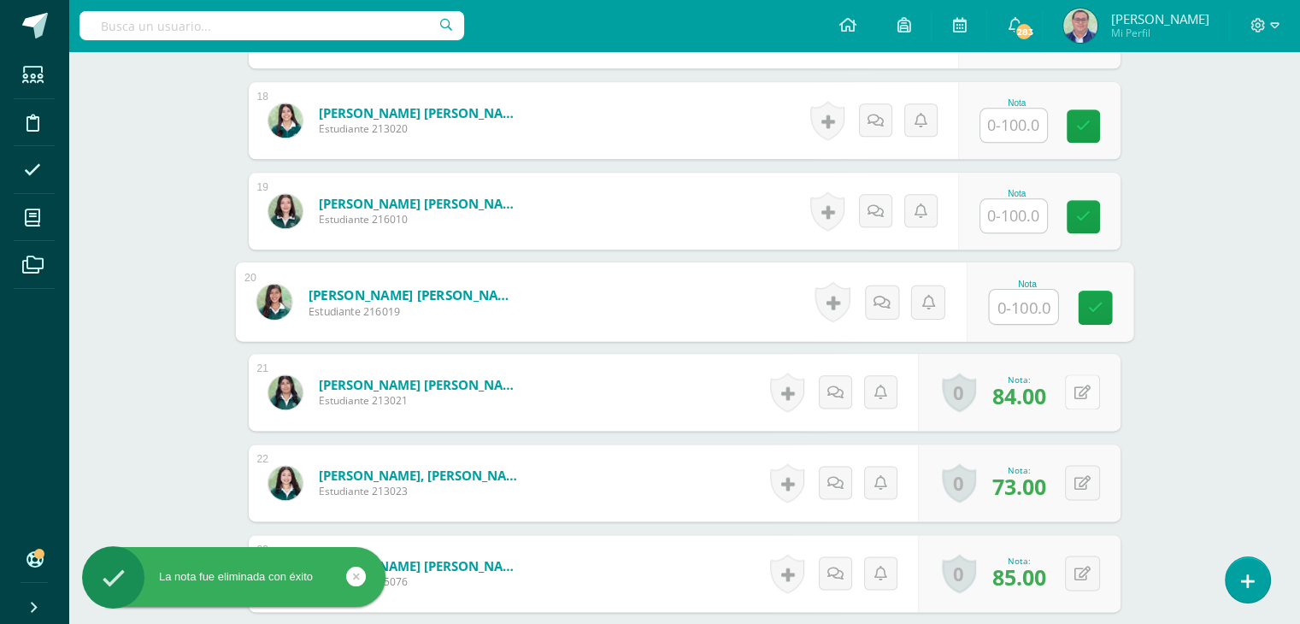
click at [1075, 391] on div "0 [GEOGRAPHIC_DATA] Logros obtenidos Aún no hay logros agregados Nota: 84.00" at bounding box center [1019, 392] width 203 height 77
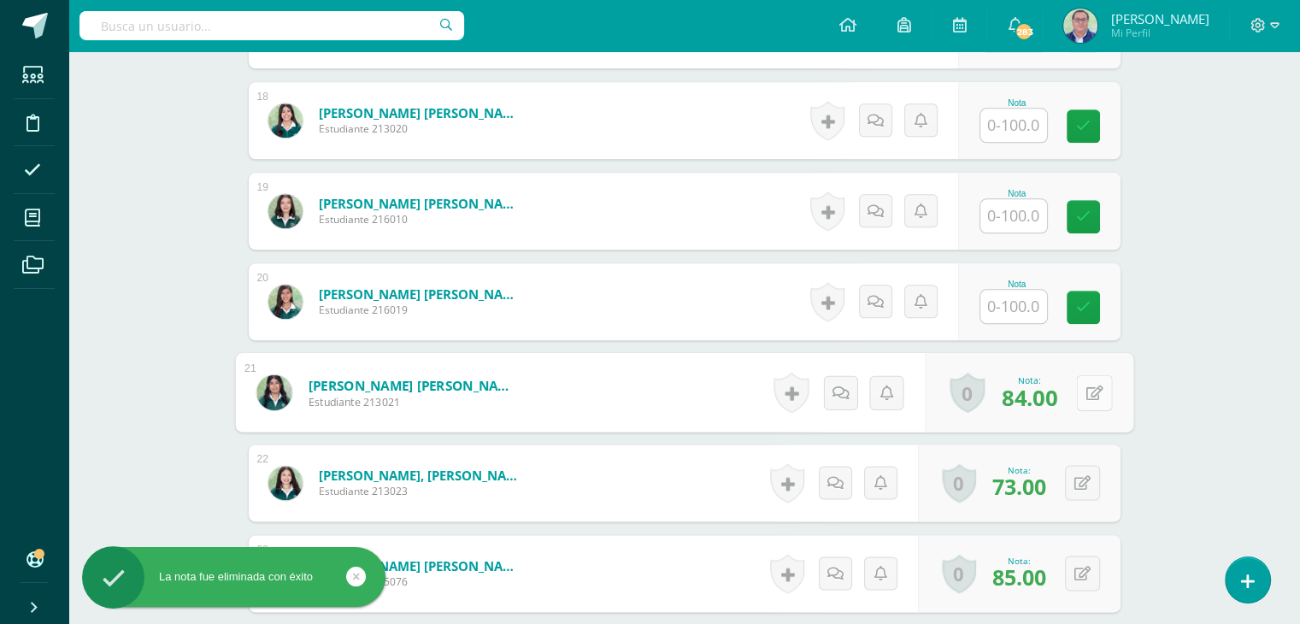
click at [1084, 386] on button at bounding box center [1094, 392] width 36 height 36
click at [1056, 398] on link at bounding box center [1049, 398] width 34 height 34
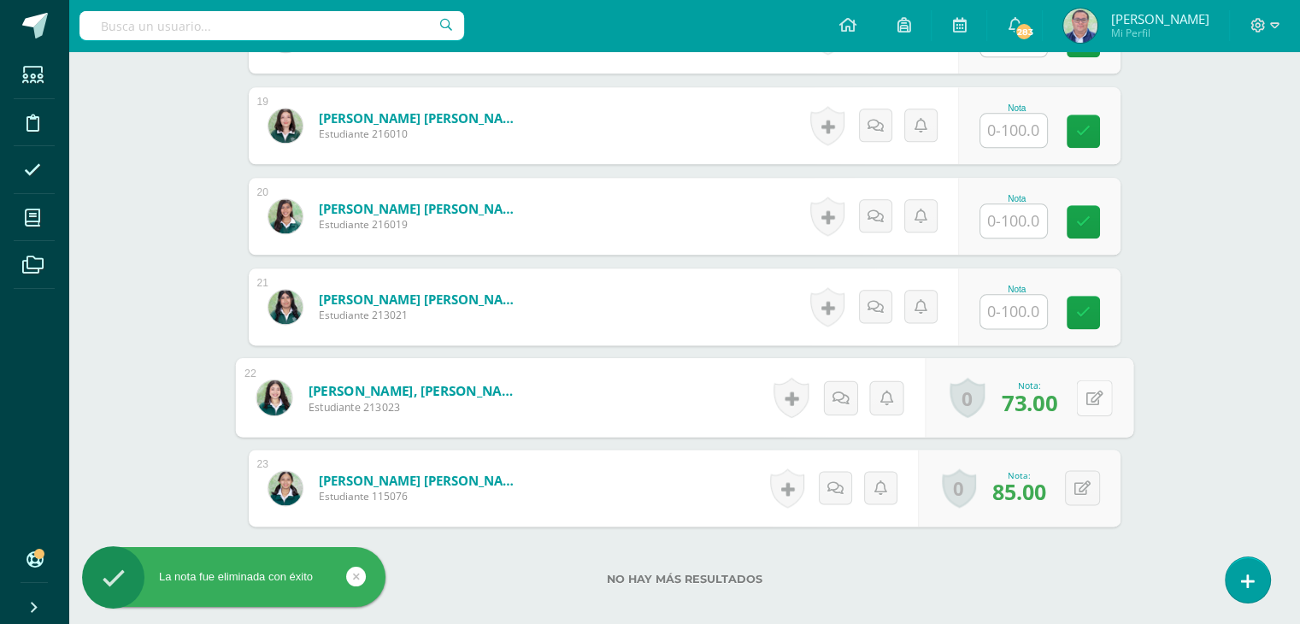
click at [1086, 401] on icon at bounding box center [1094, 397] width 17 height 15
click at [1062, 409] on link at bounding box center [1049, 403] width 34 height 34
click at [1073, 484] on div "0 [GEOGRAPHIC_DATA] Logros obtenidos Aún no hay logros agregados Nota: 85.00" at bounding box center [1019, 488] width 203 height 77
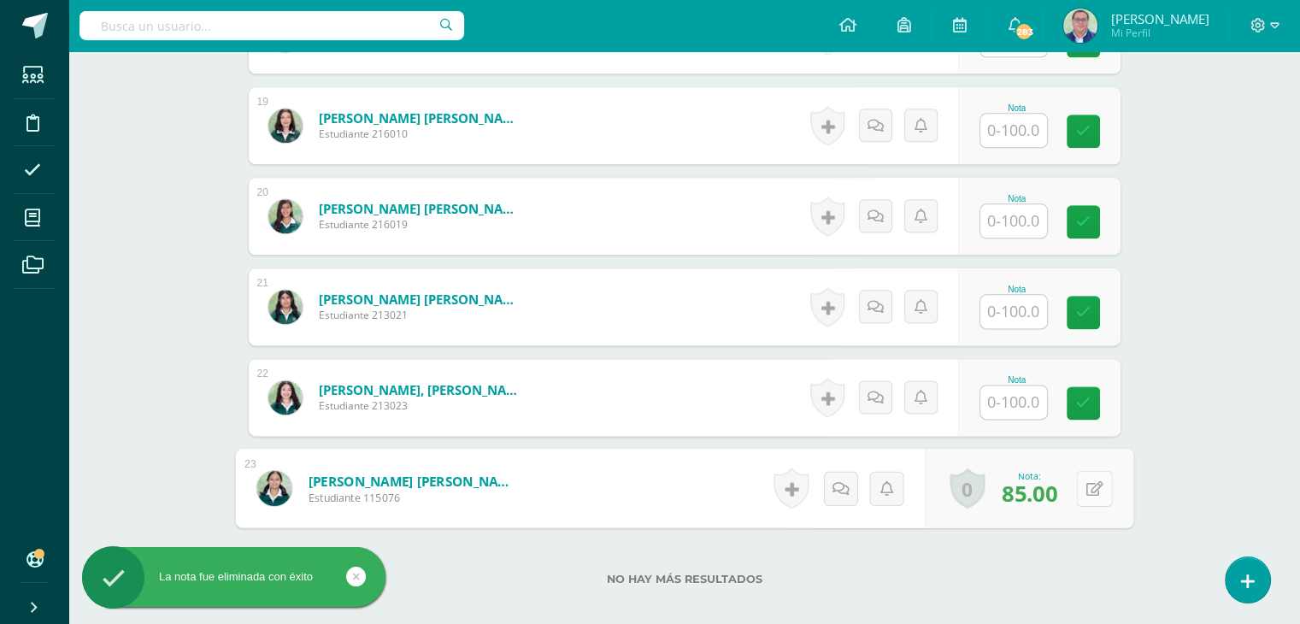
click at [1091, 482] on icon at bounding box center [1094, 487] width 17 height 15
click at [1053, 497] on icon at bounding box center [1048, 493] width 15 height 15
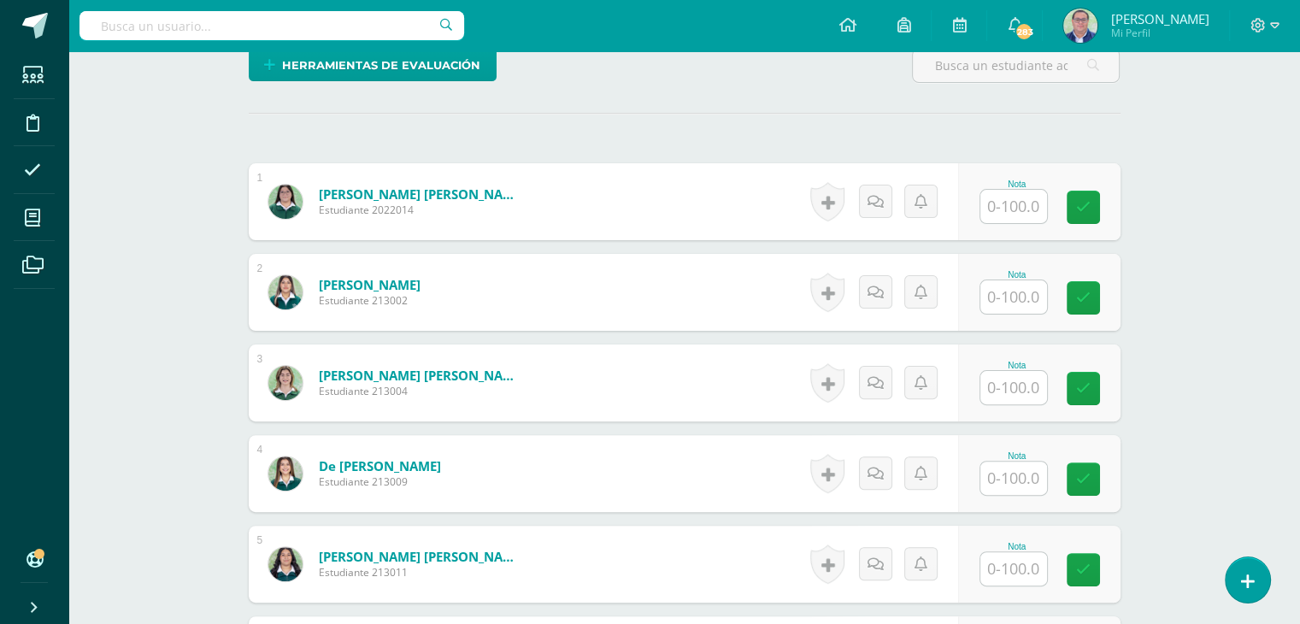
scroll to position [428, 0]
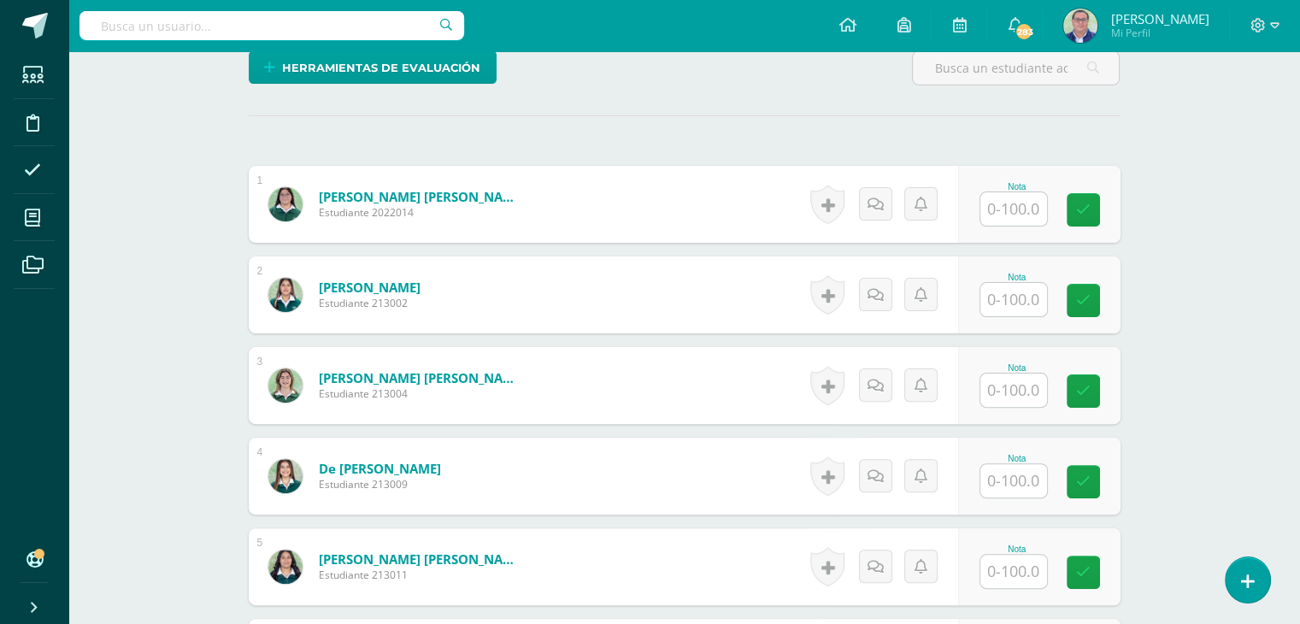
click at [1016, 209] on input "text" at bounding box center [1014, 208] width 67 height 33
type input "73"
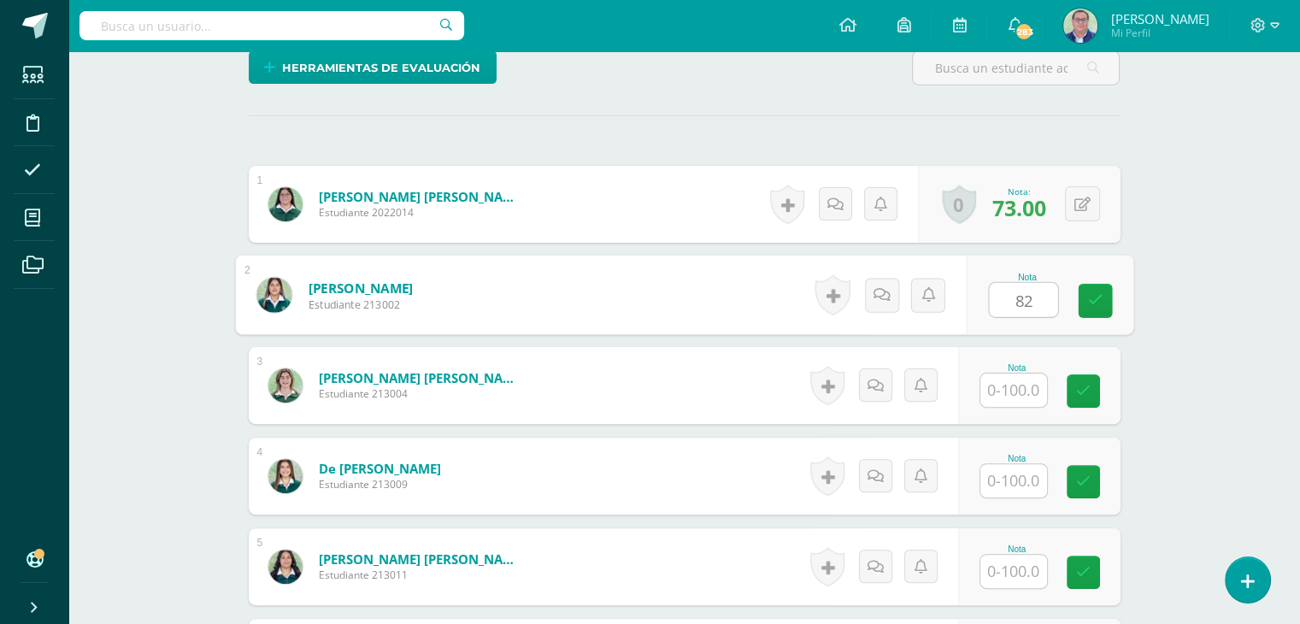
type input "82"
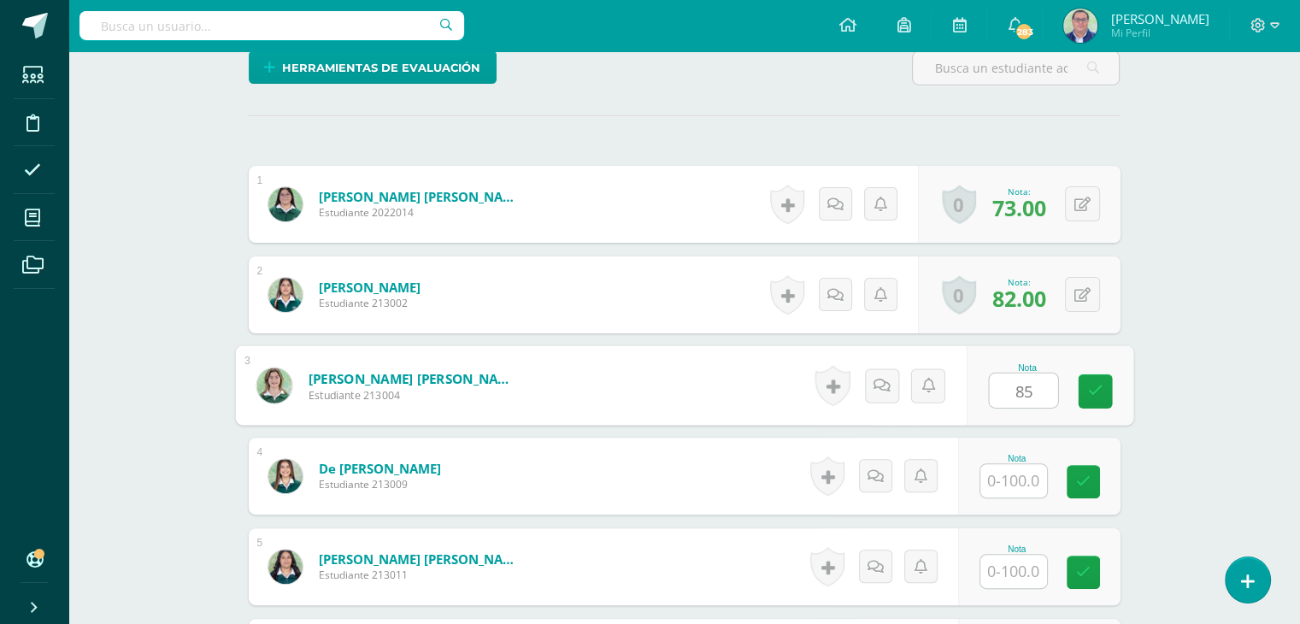
type input "85"
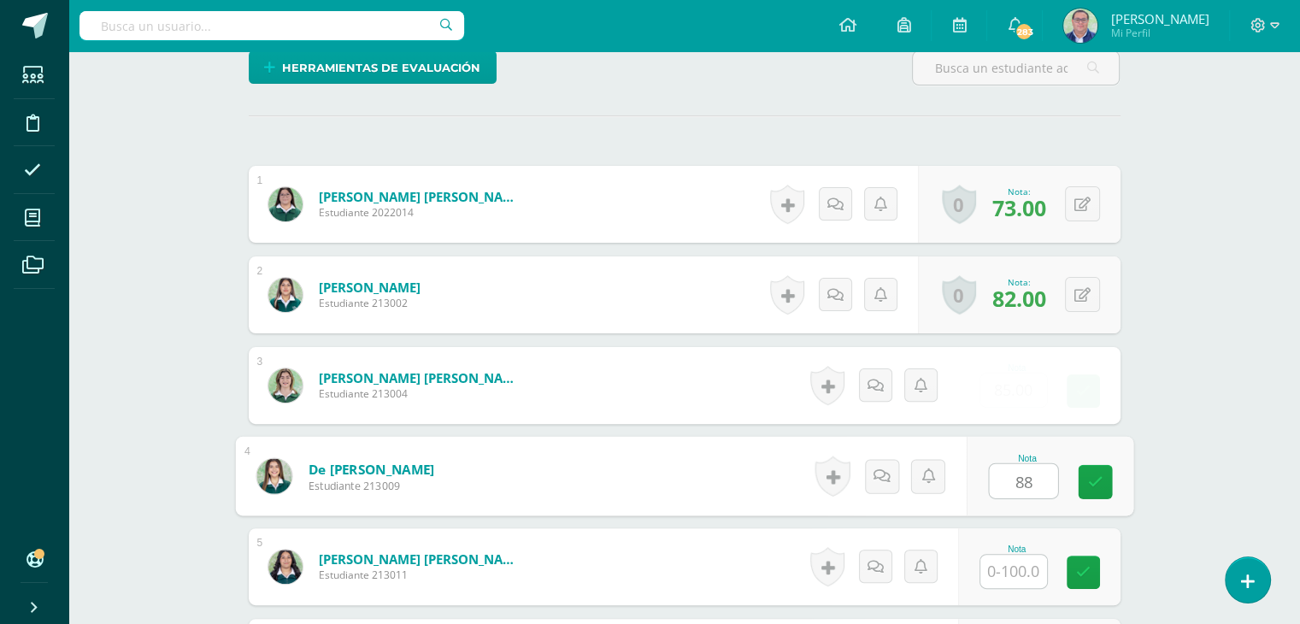
type input "88"
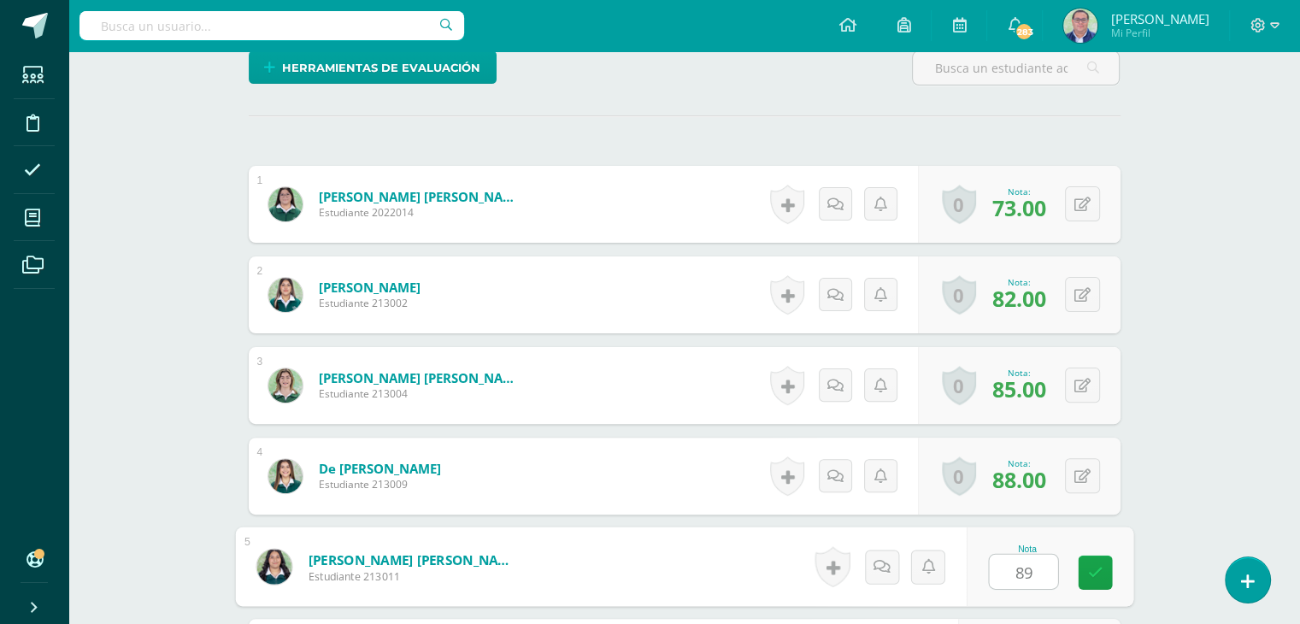
type input "89"
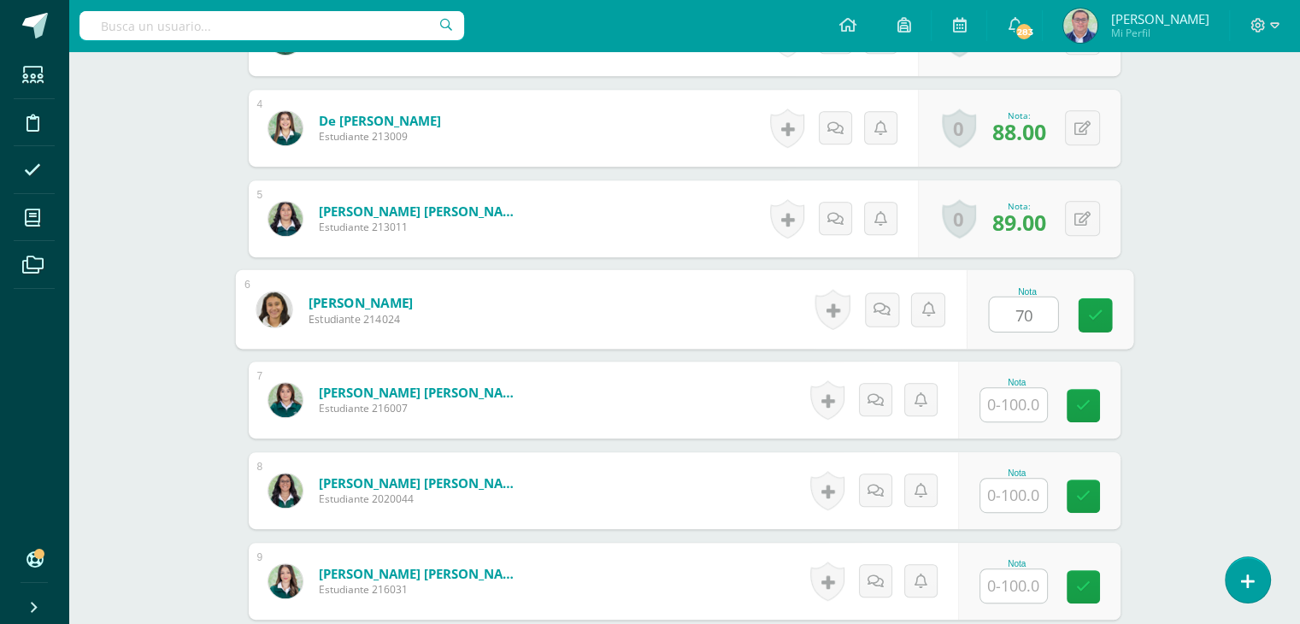
type input "70"
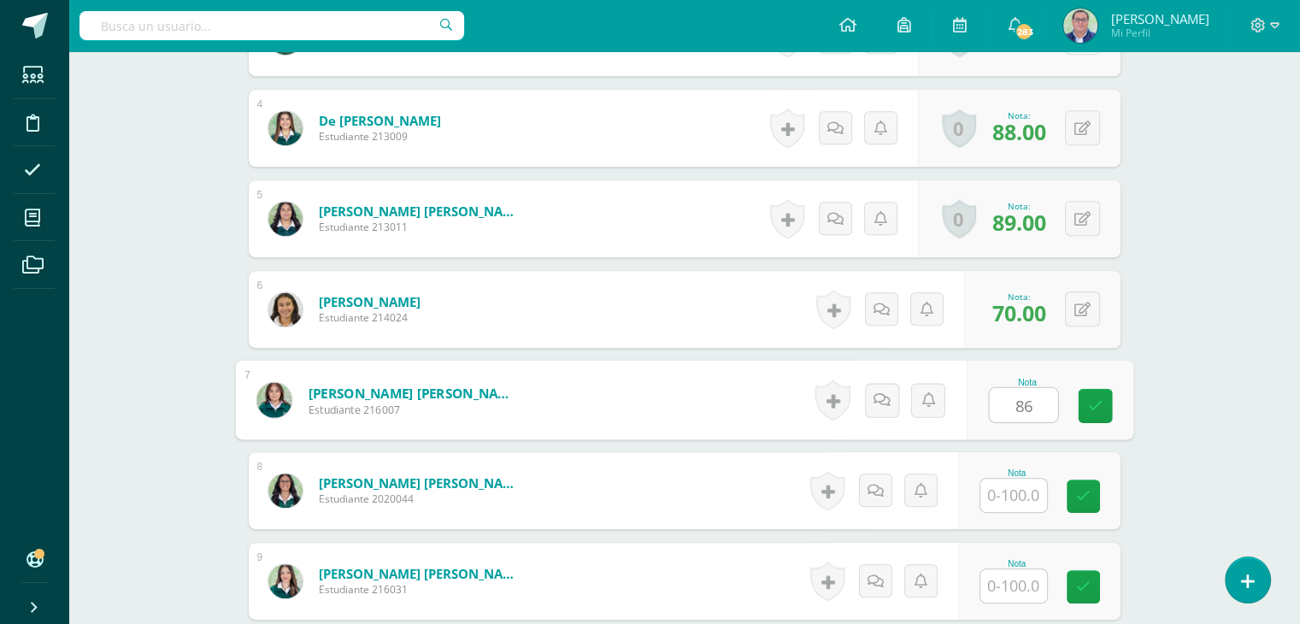
type input "86"
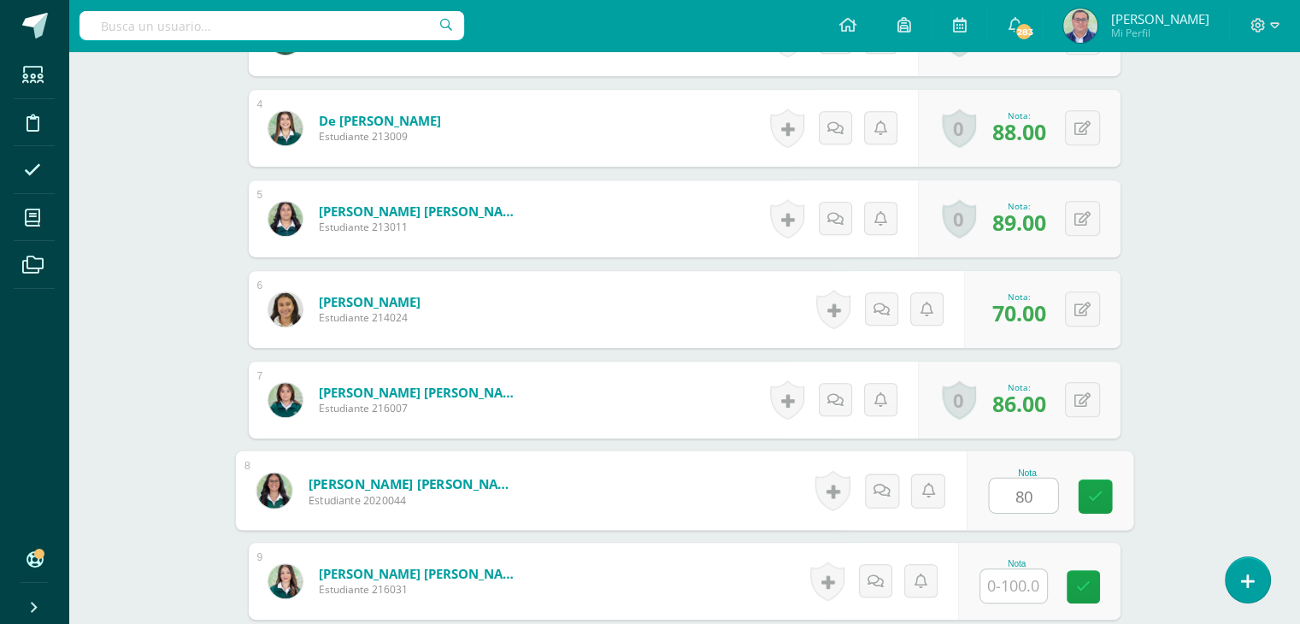
type input "80"
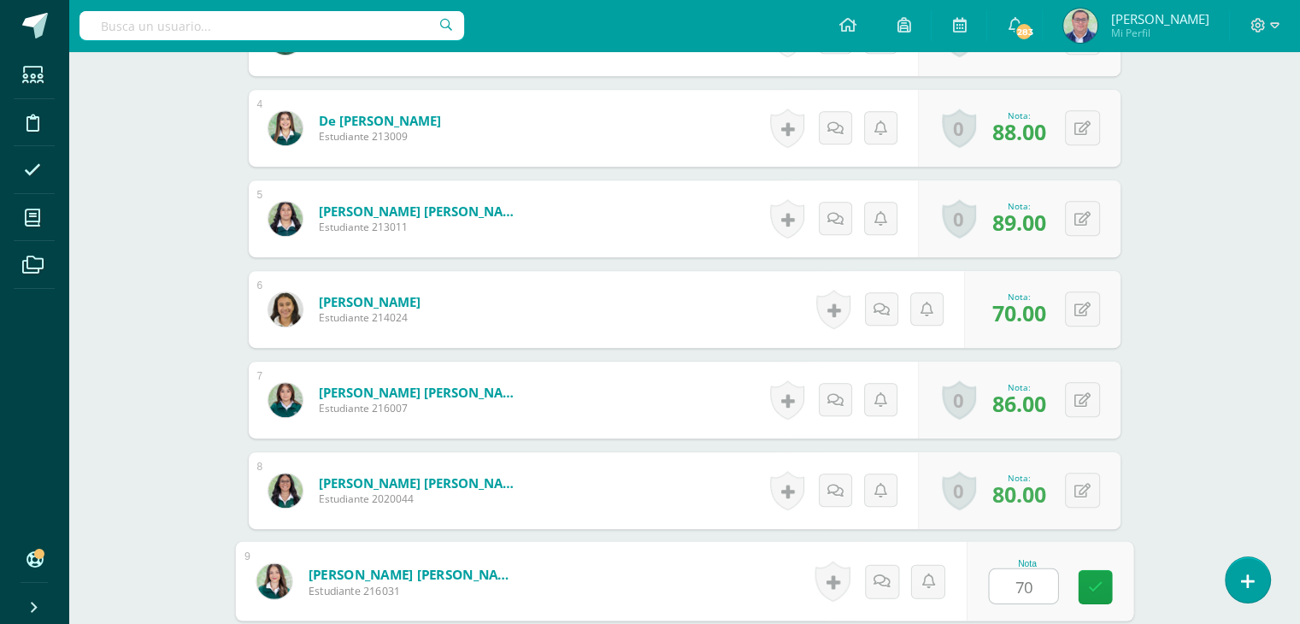
type input "70"
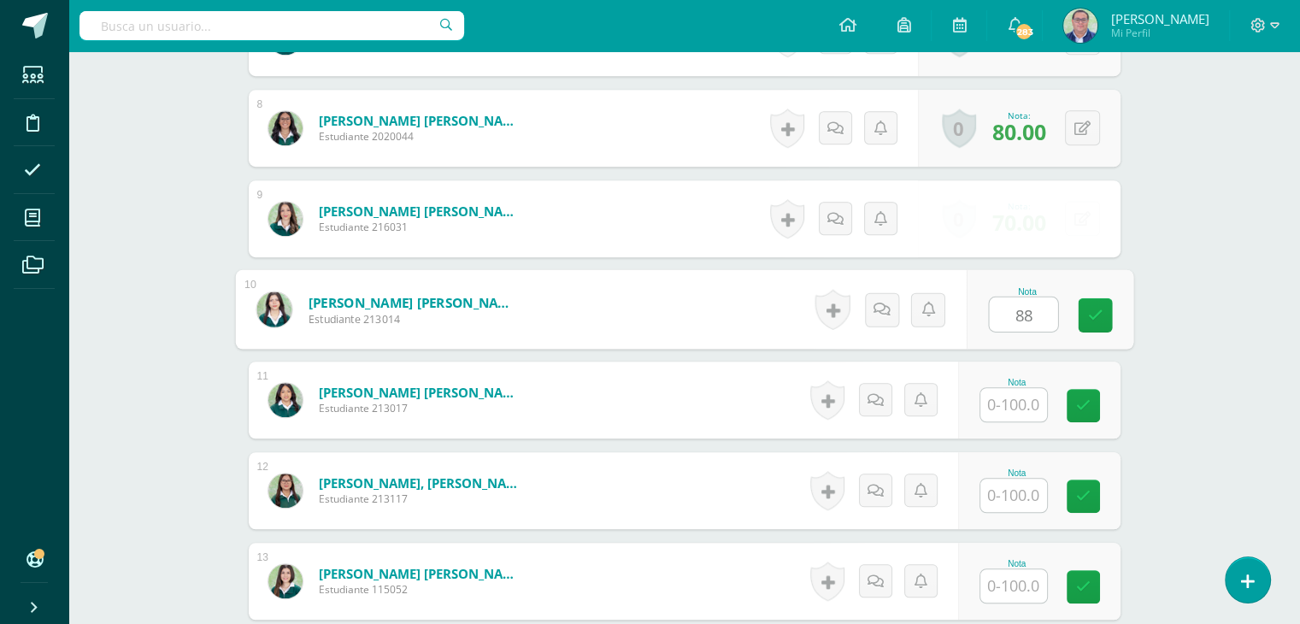
type input "88"
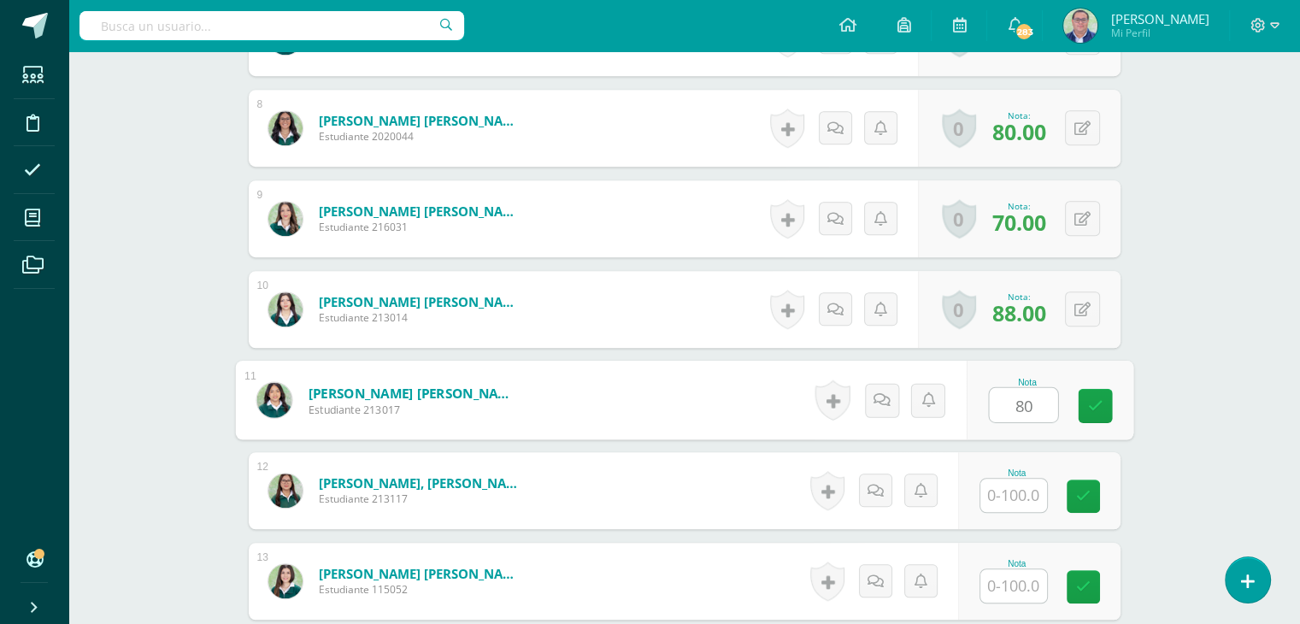
type input "80"
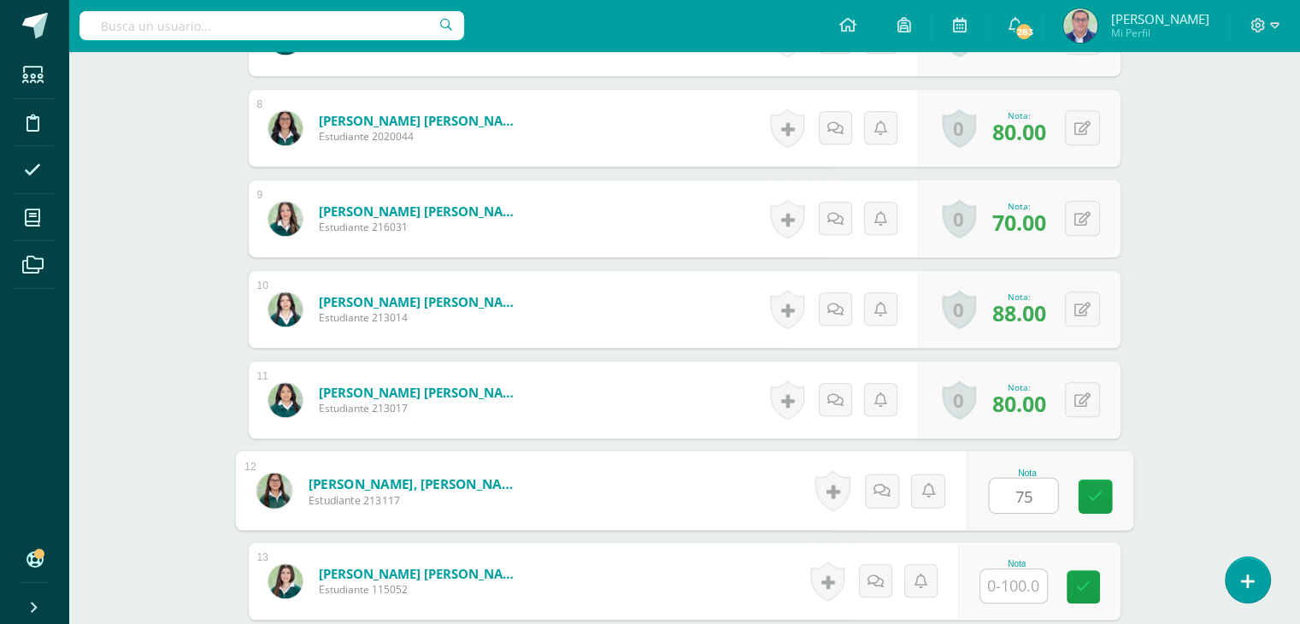
type input "75"
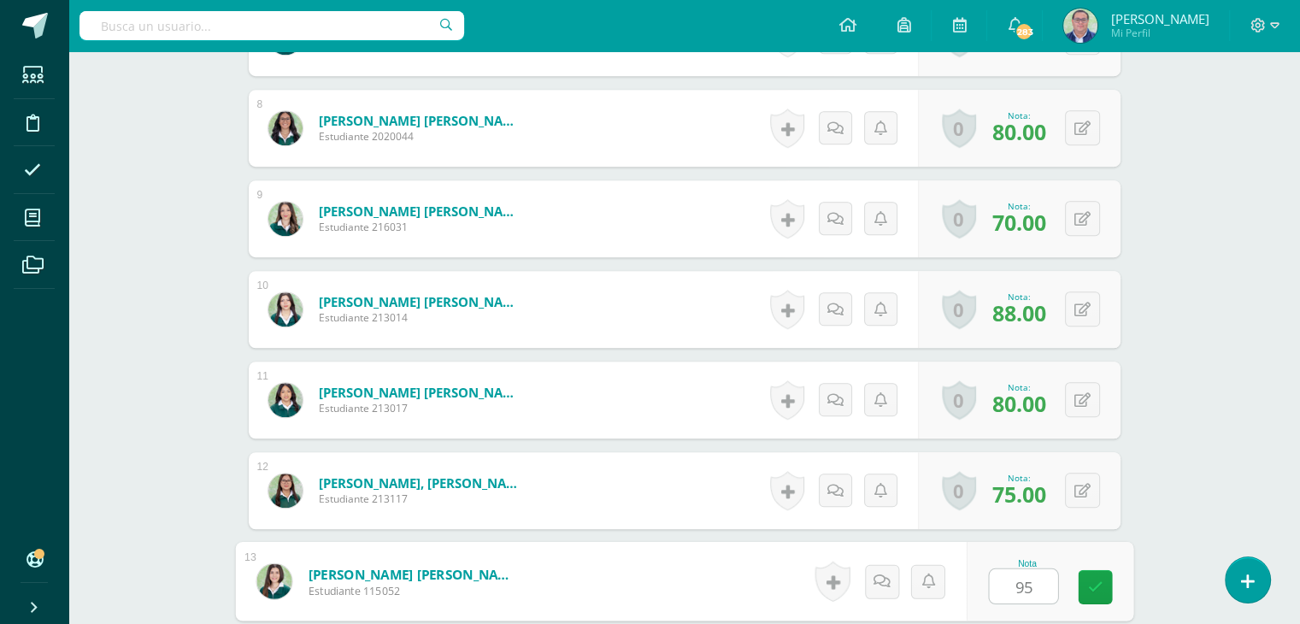
type input "95"
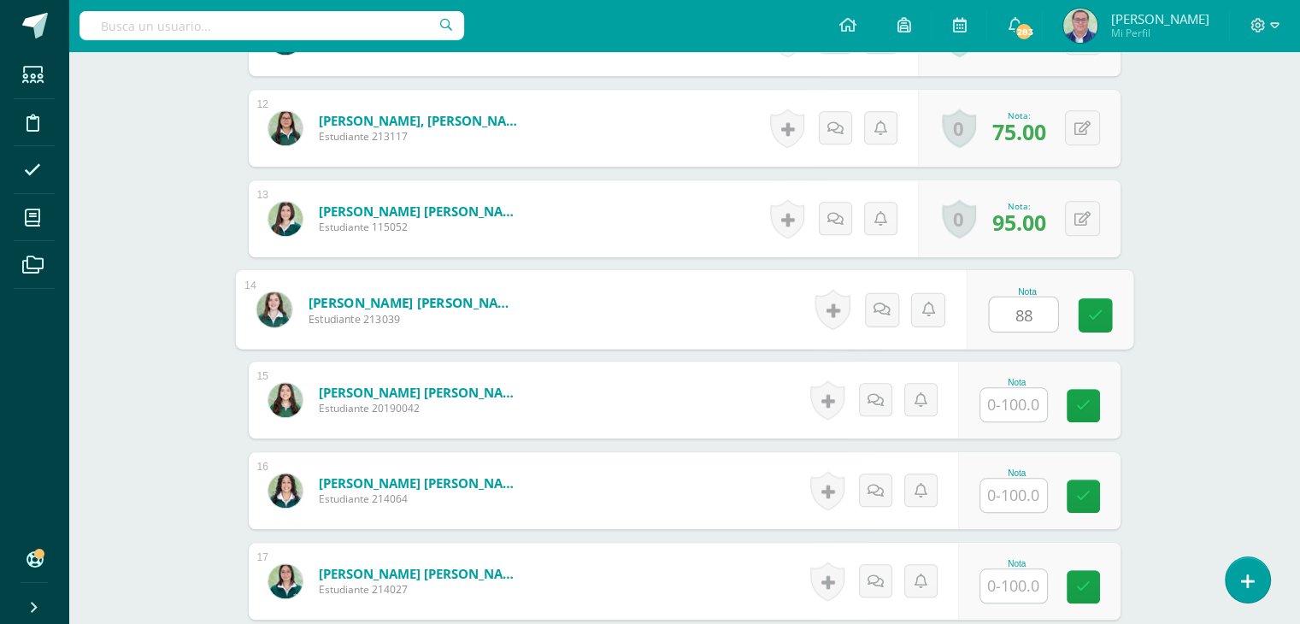
type input "88"
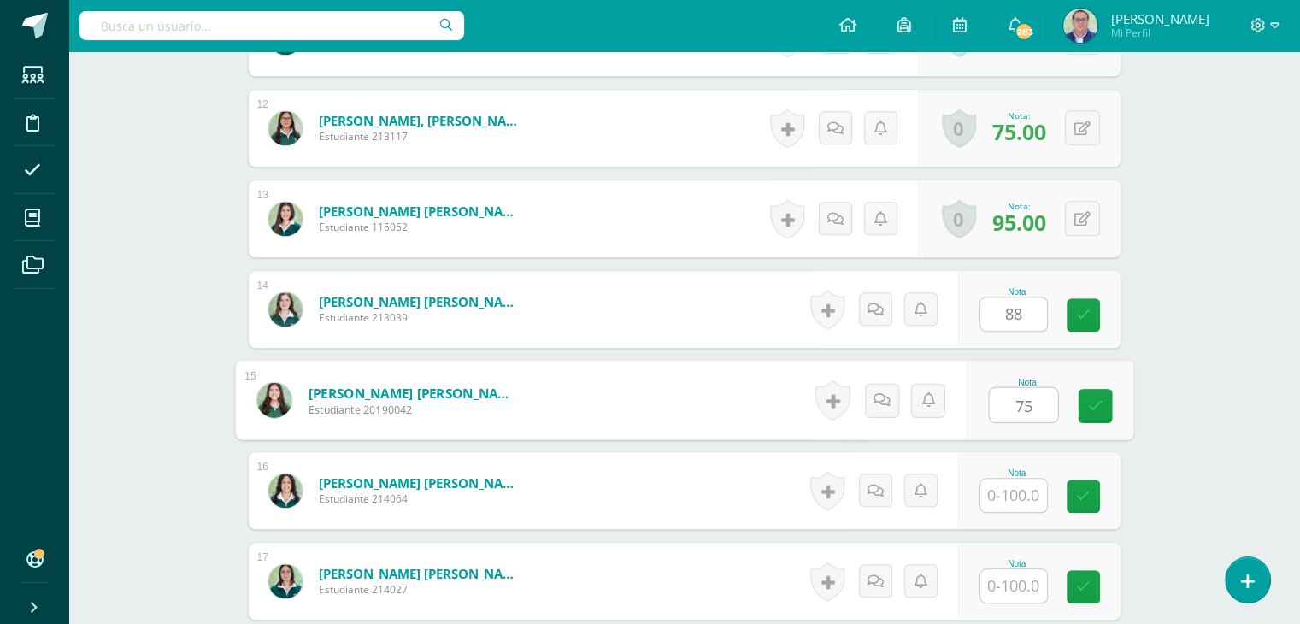
type input "75"
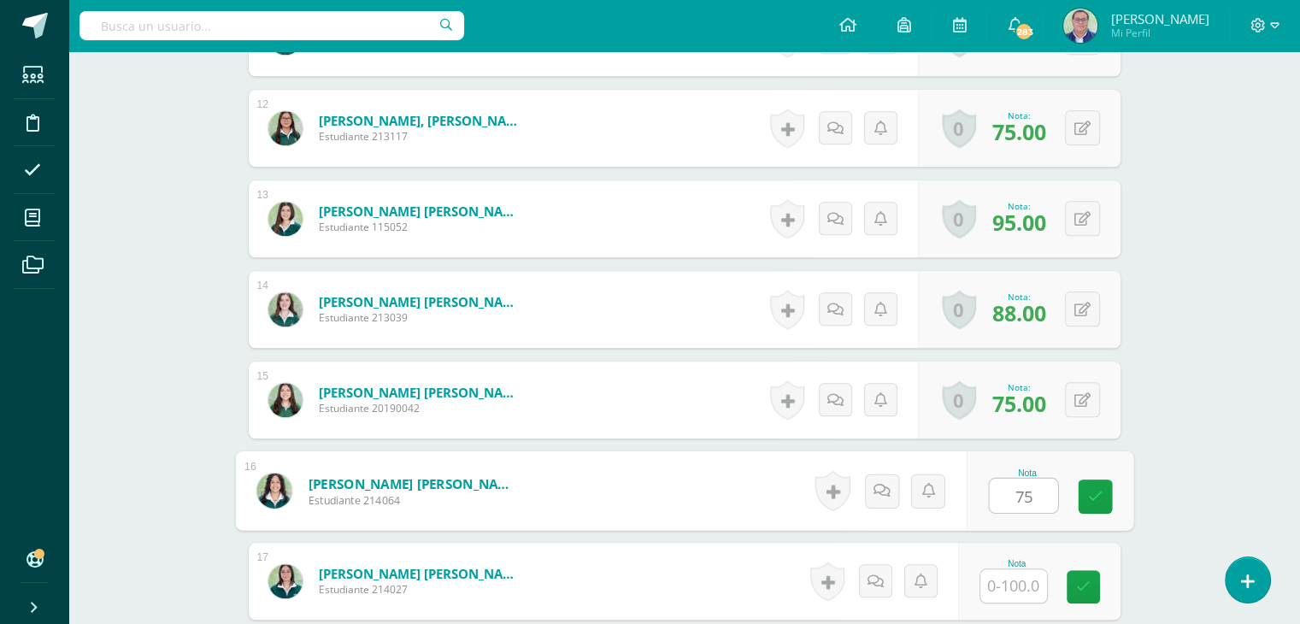
type input "75"
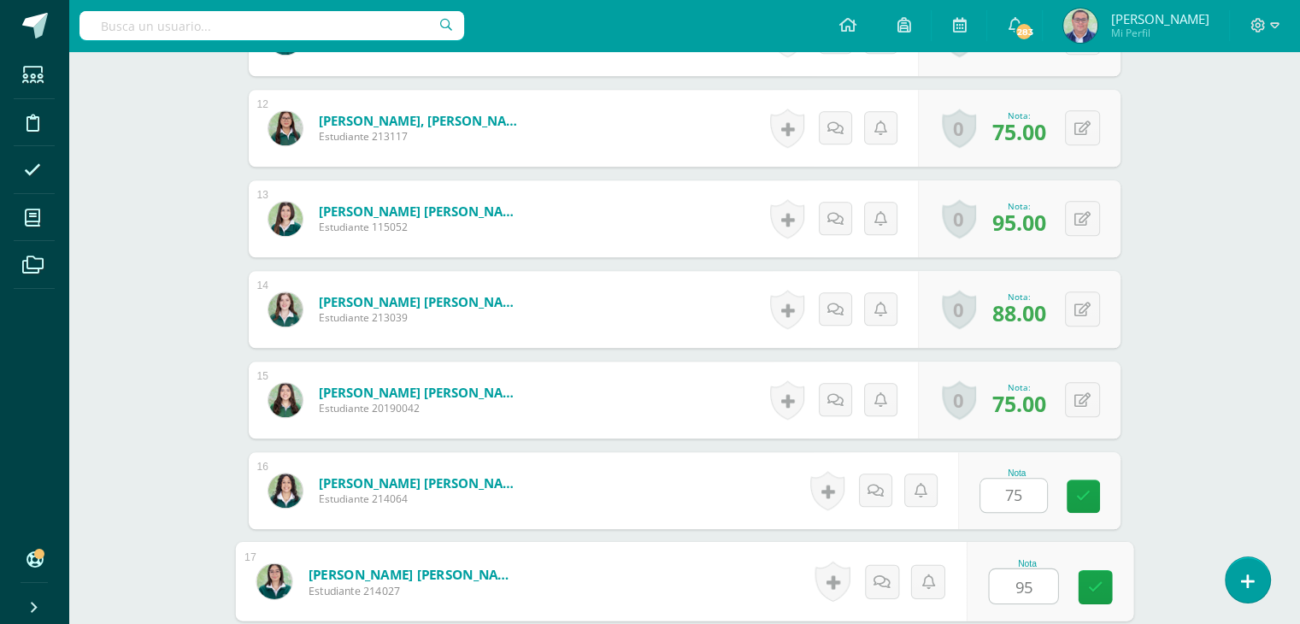
type input "95"
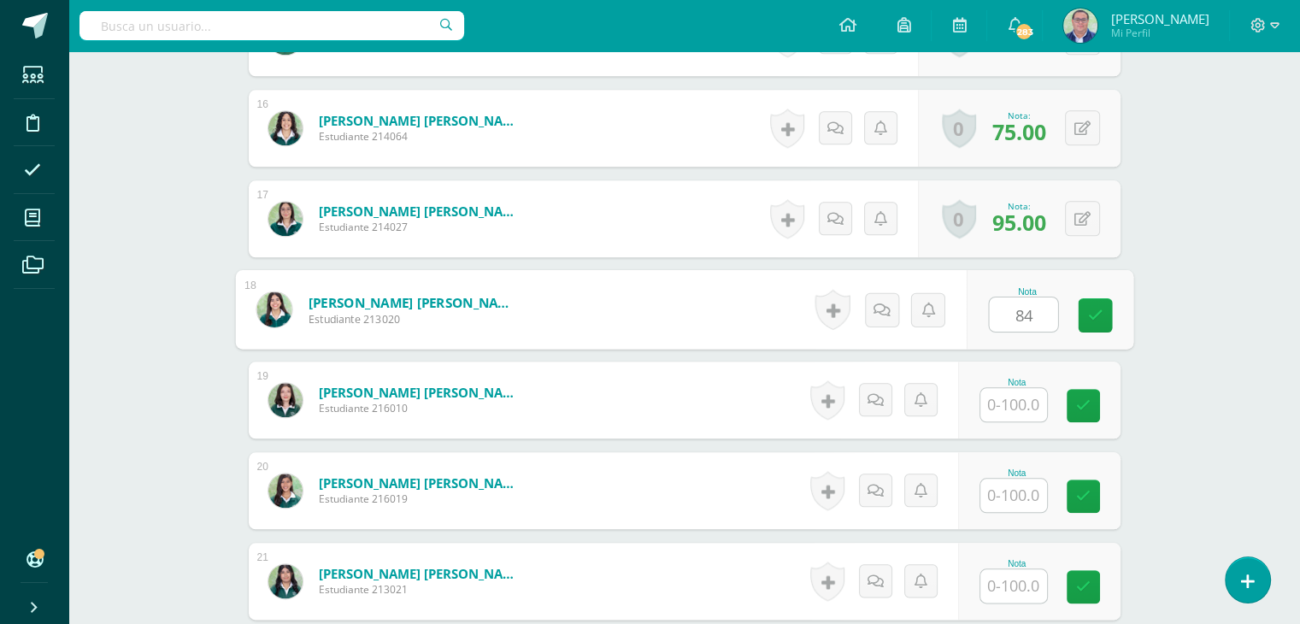
type input "84"
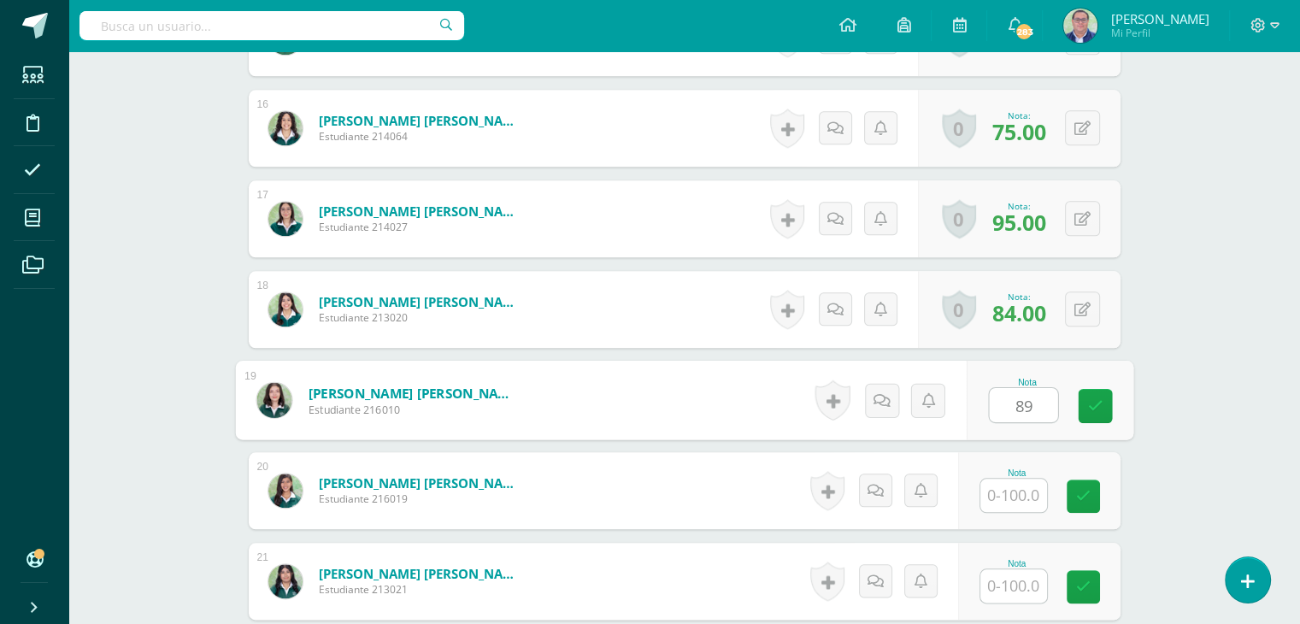
type input "89"
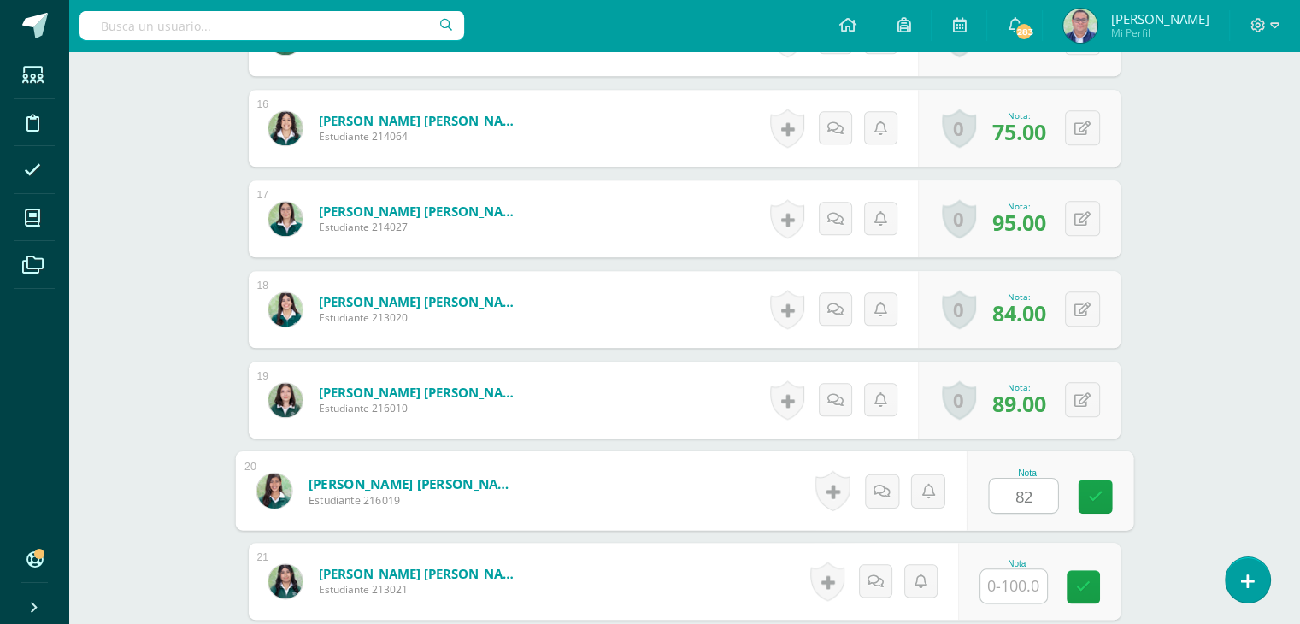
type input "82"
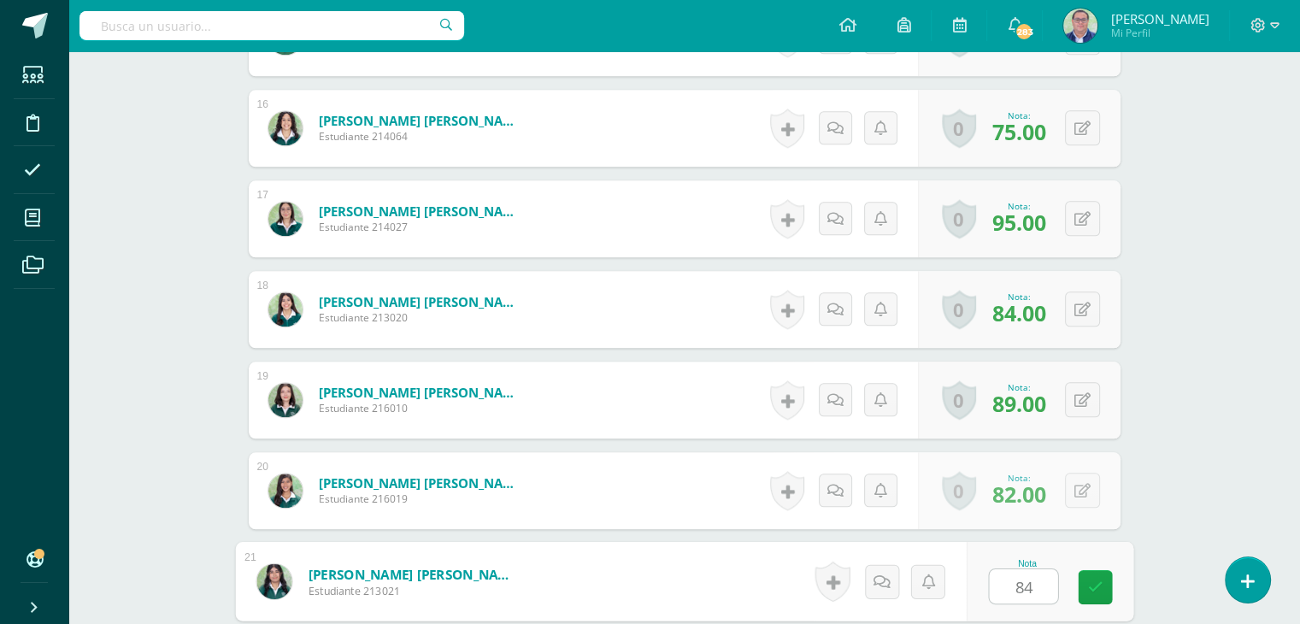
type input "84"
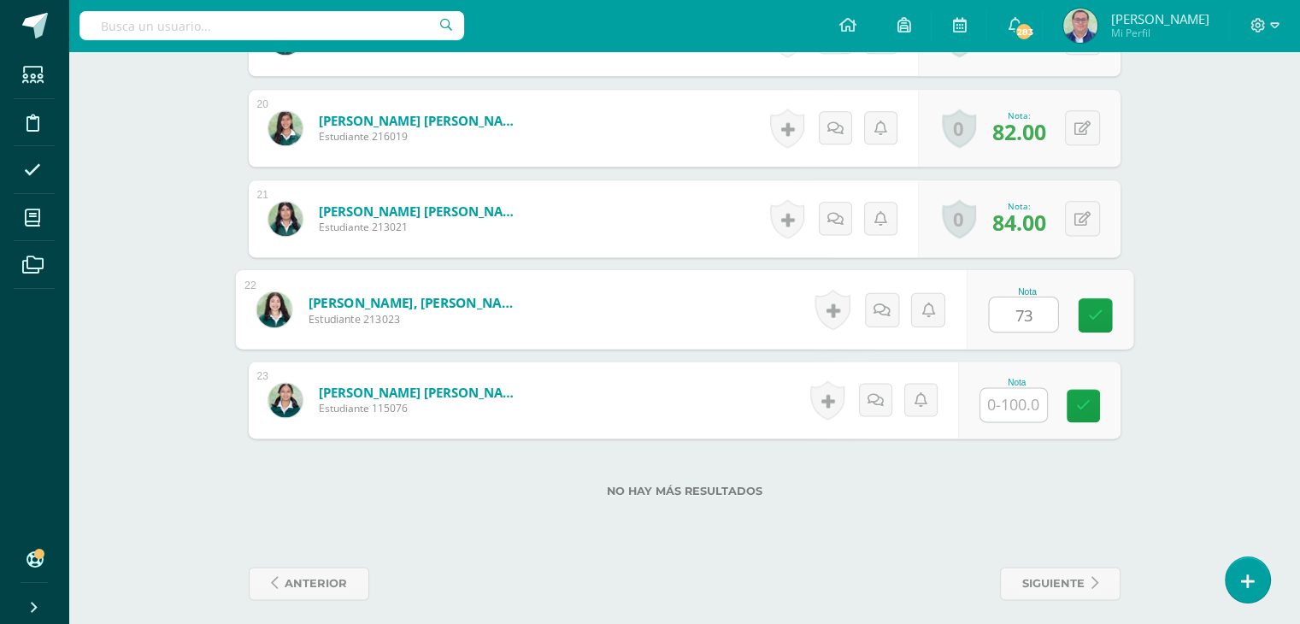
type input "73"
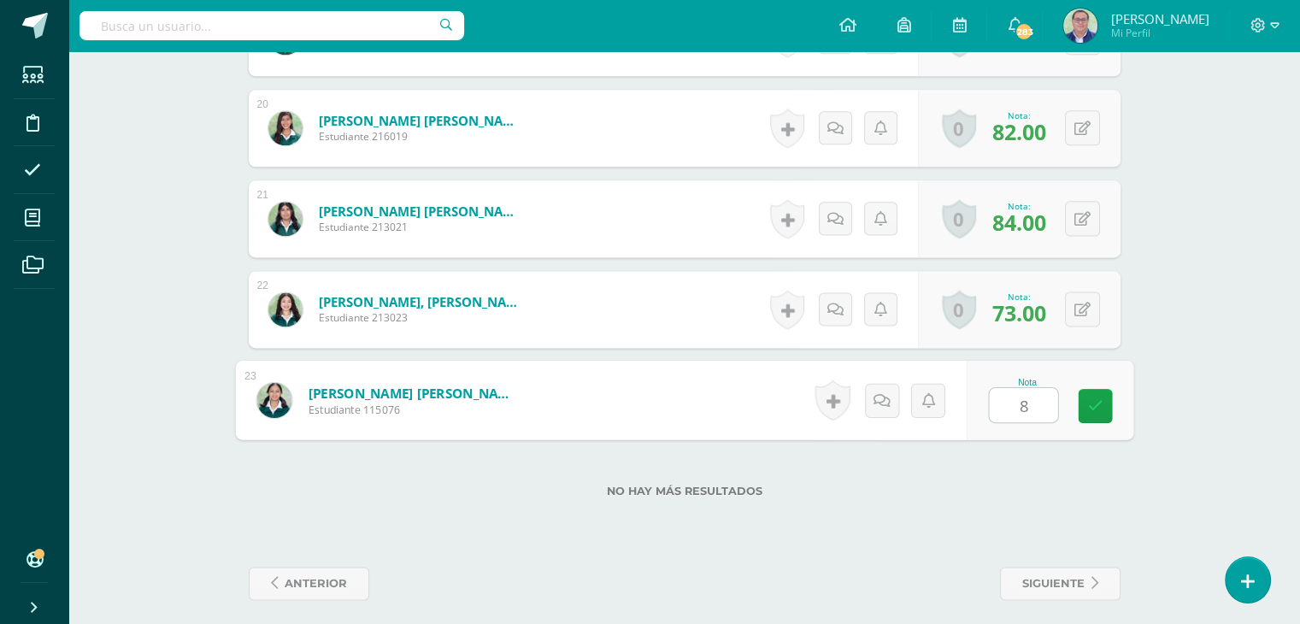
type input "85"
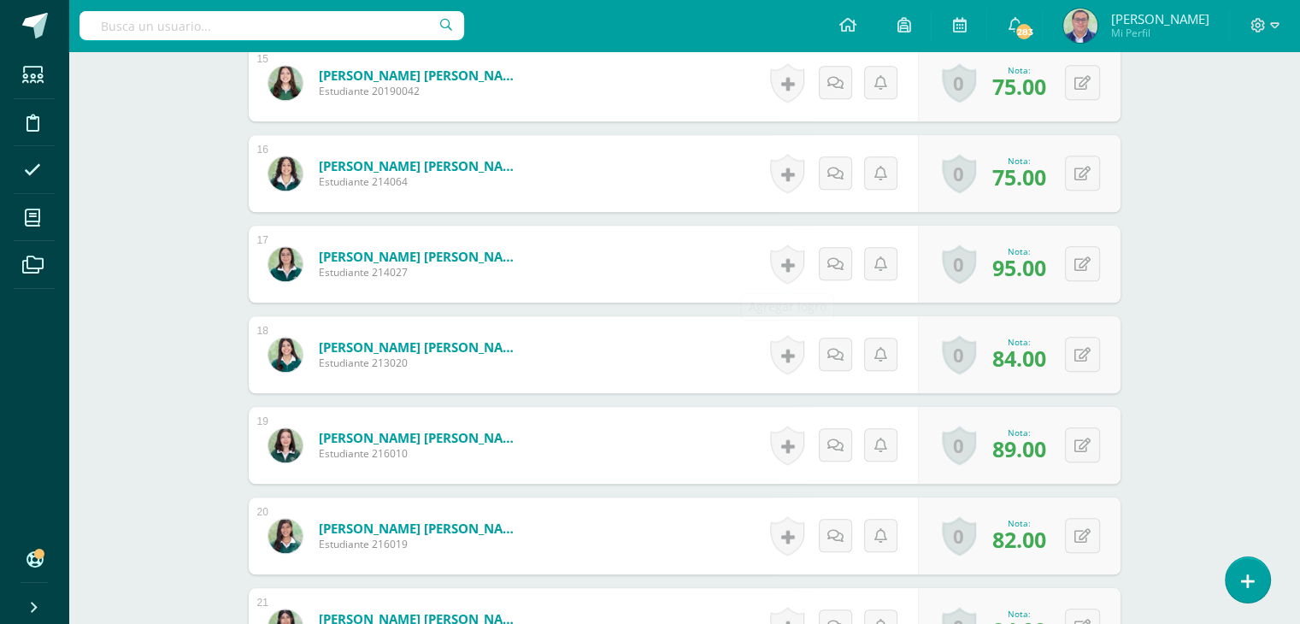
scroll to position [1799, 0]
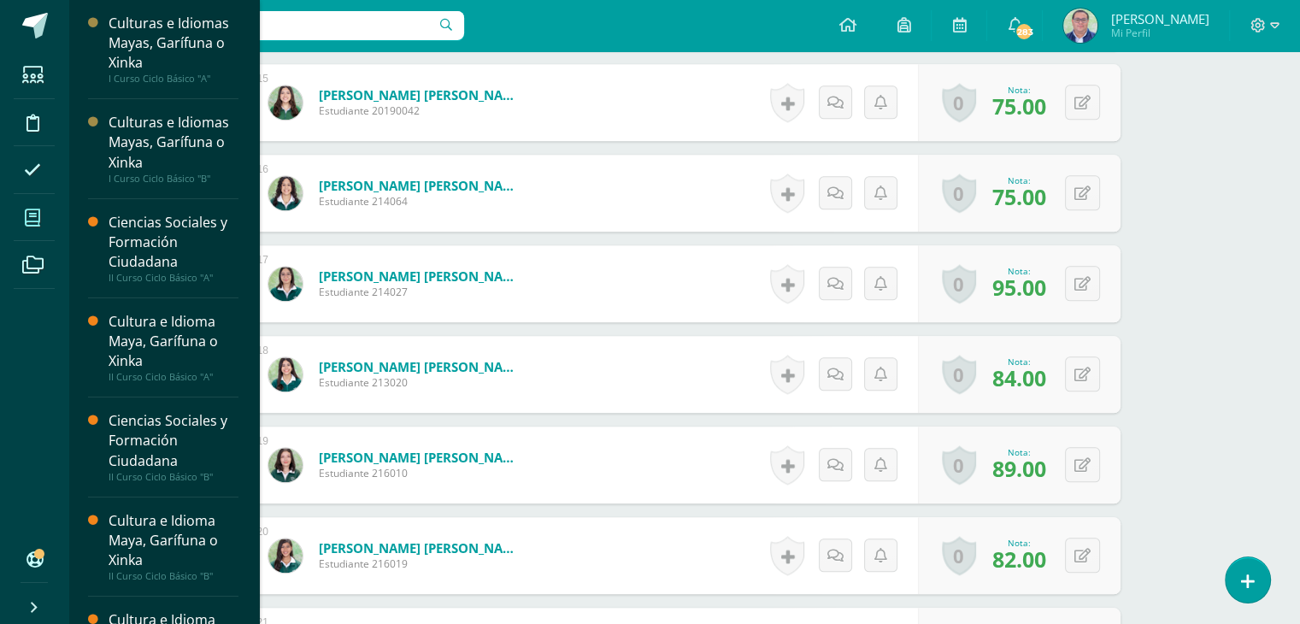
click at [28, 223] on icon at bounding box center [32, 217] width 15 height 17
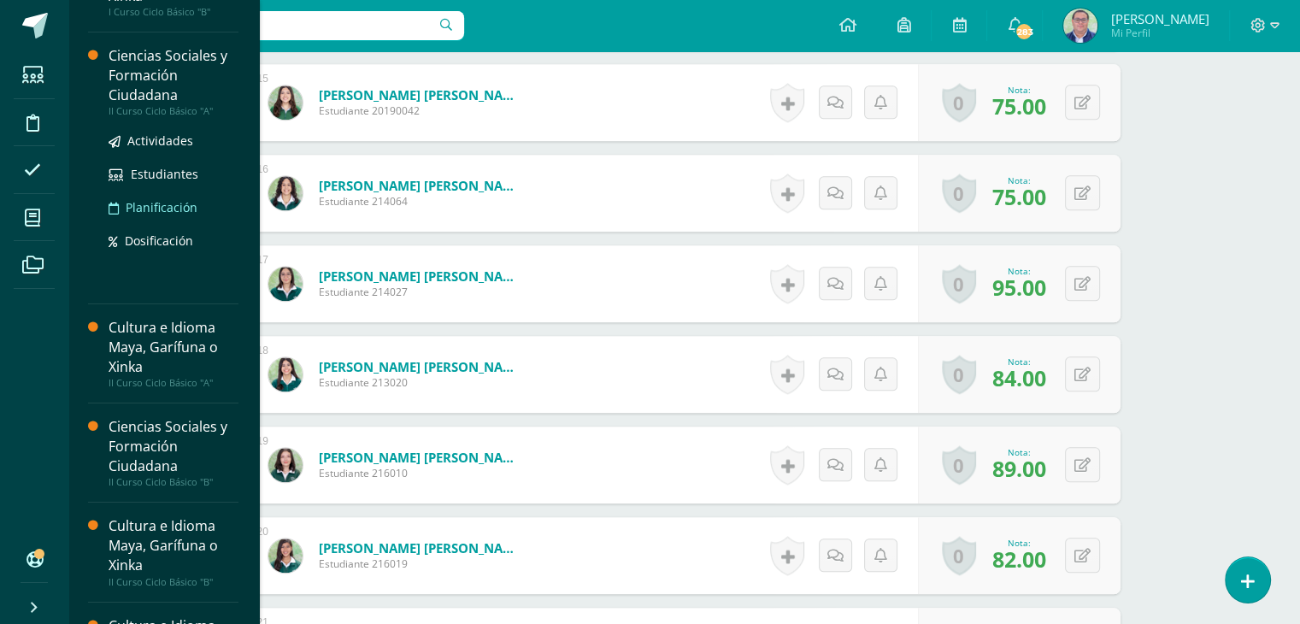
scroll to position [171, 0]
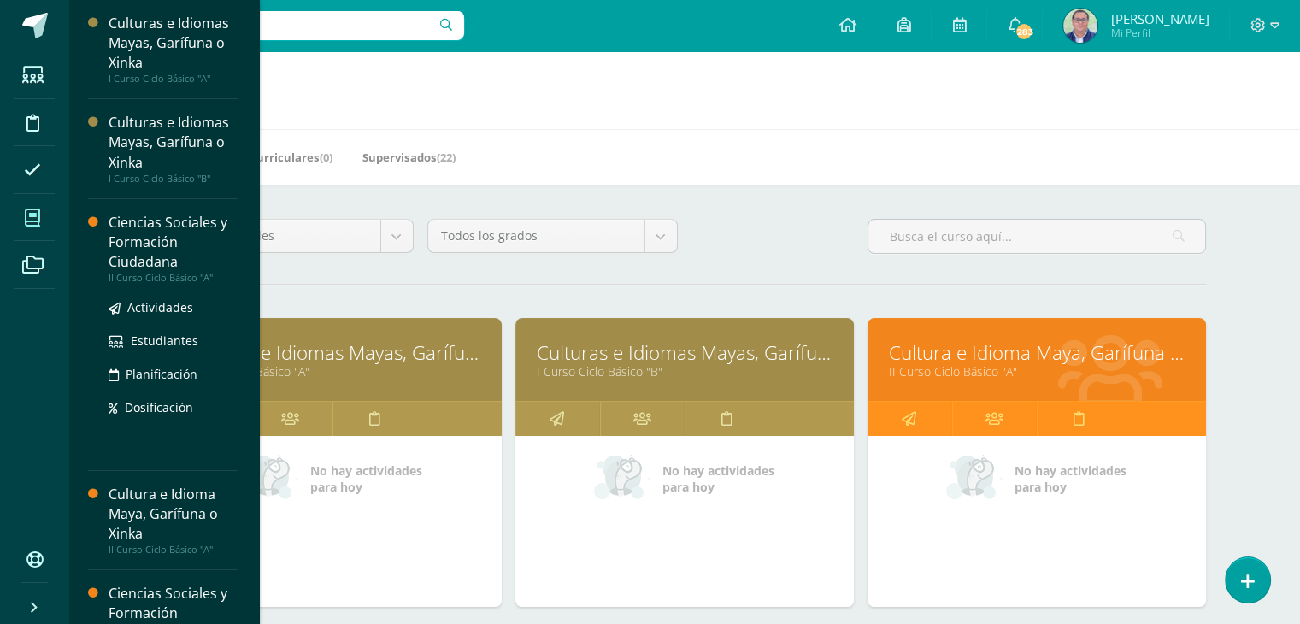
scroll to position [85, 0]
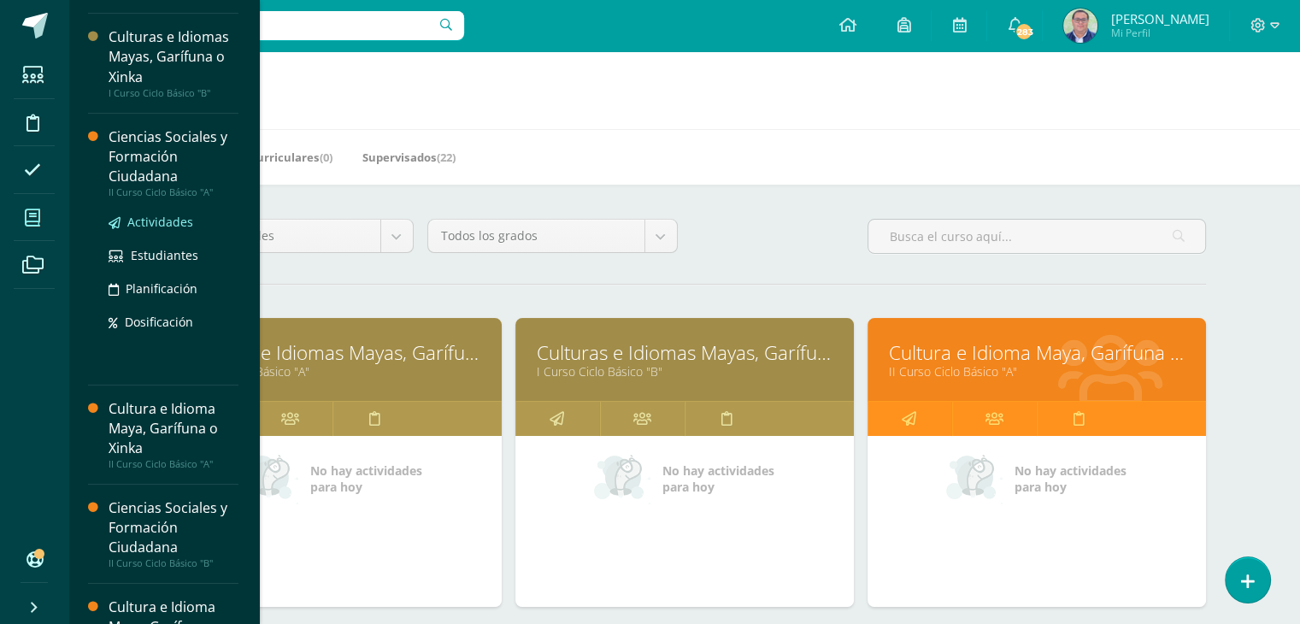
click at [145, 224] on span "Actividades" at bounding box center [160, 222] width 66 height 16
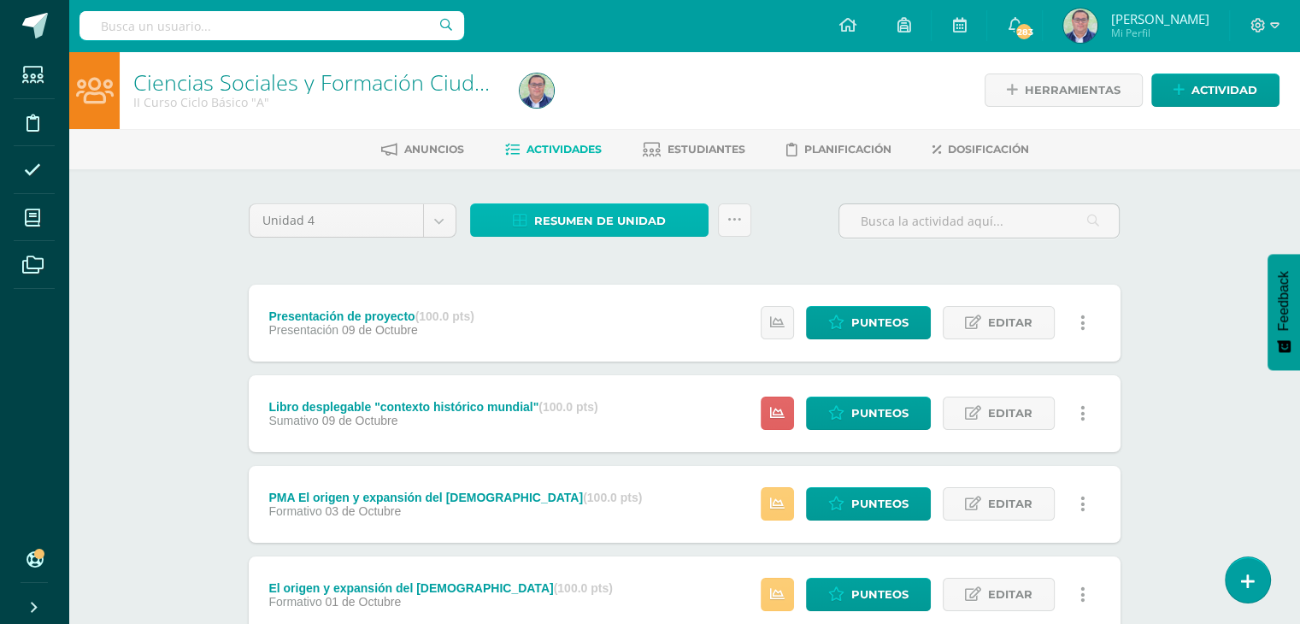
click at [587, 216] on span "Resumen de unidad" at bounding box center [600, 221] width 132 height 32
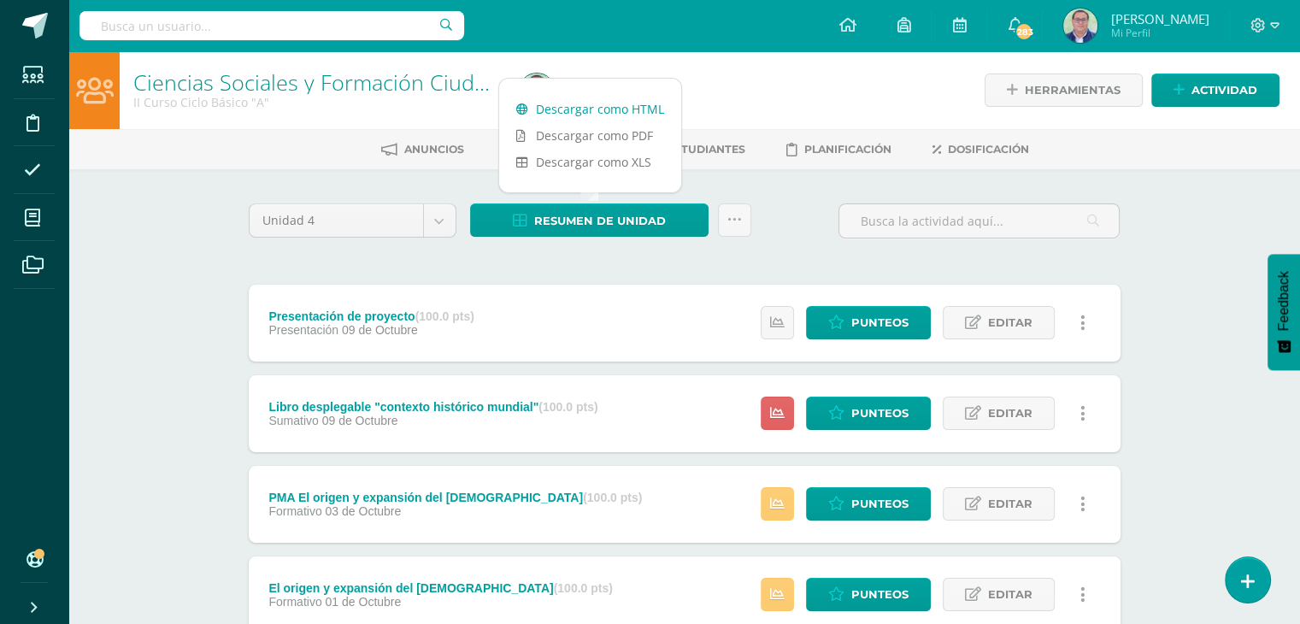
click at [571, 103] on link "Descargar como HTML" at bounding box center [590, 109] width 182 height 27
